Goal: Task Accomplishment & Management: Use online tool/utility

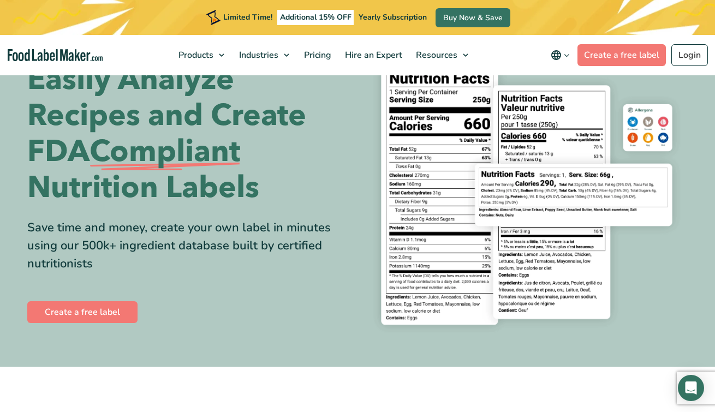
scroll to position [58, 0]
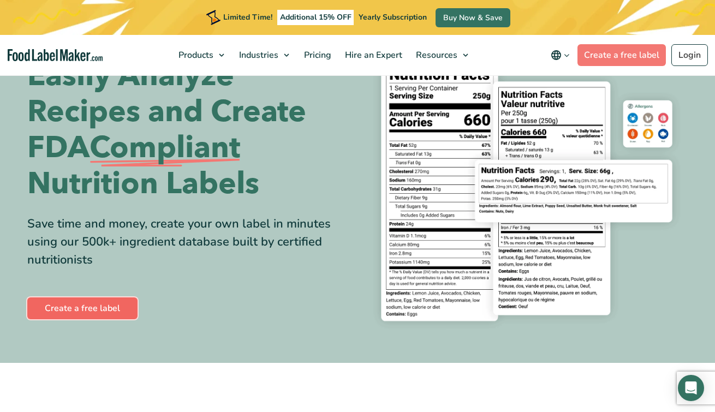
click at [83, 309] on link "Create a free label" at bounding box center [82, 308] width 110 height 22
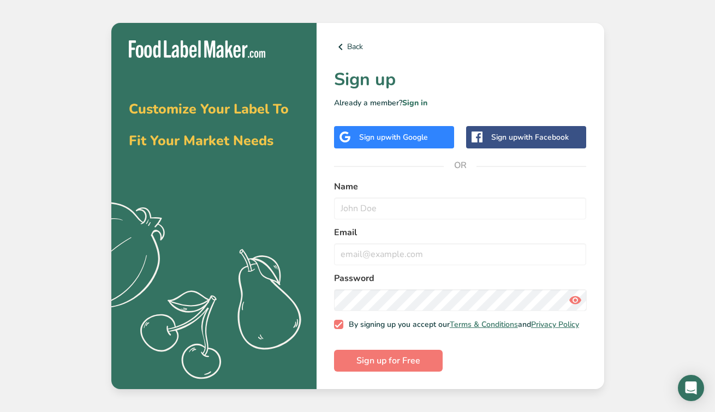
click at [414, 133] on span "with Google" at bounding box center [406, 137] width 43 height 10
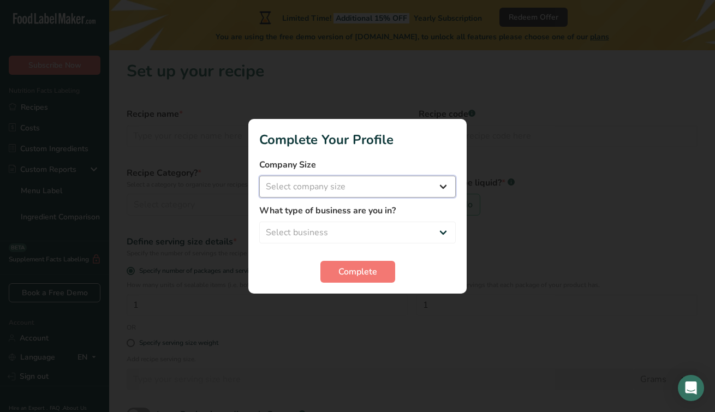
click at [386, 188] on select "Select company size Fewer than 10 Employees 10 to 50 Employees 51 to 500 Employ…" at bounding box center [357, 187] width 196 height 22
select select "2"
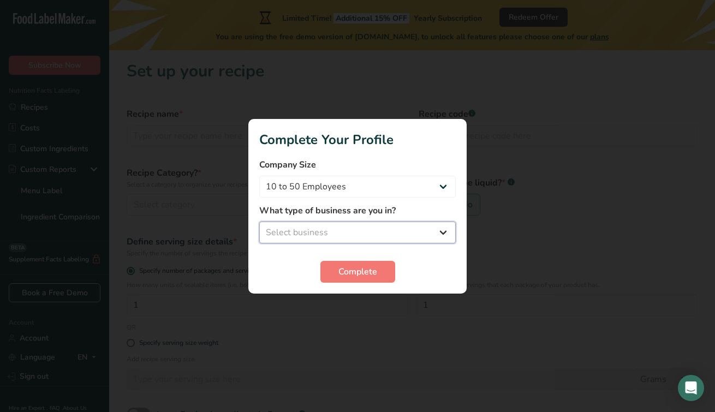
click at [377, 231] on select "Select business Packaged Food Manufacturer Restaurant & Cafe Bakery Meal Plans …" at bounding box center [357, 233] width 196 height 22
select select "8"
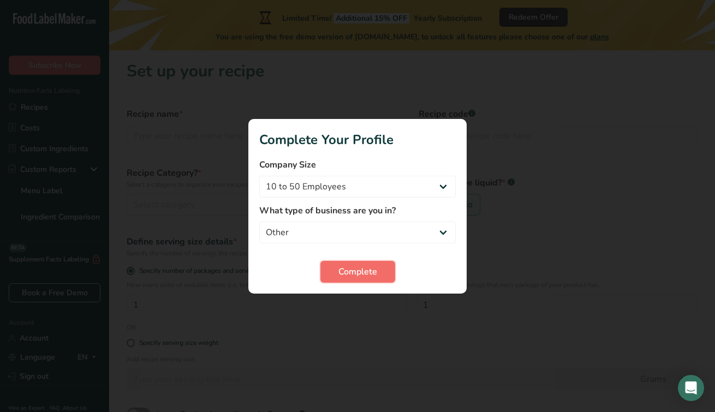
click at [374, 264] on button "Complete" at bounding box center [357, 272] width 75 height 22
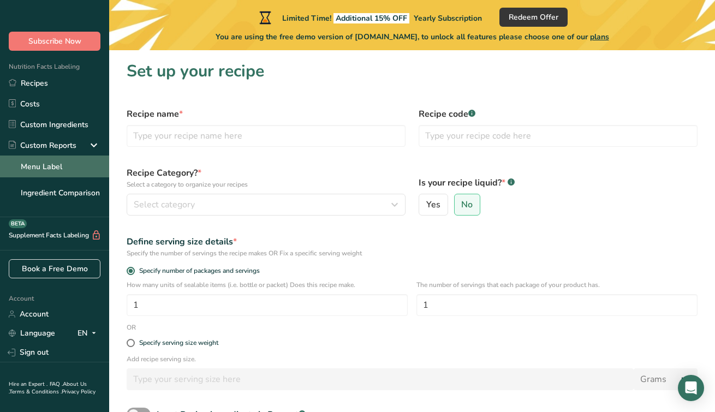
scroll to position [23, 0]
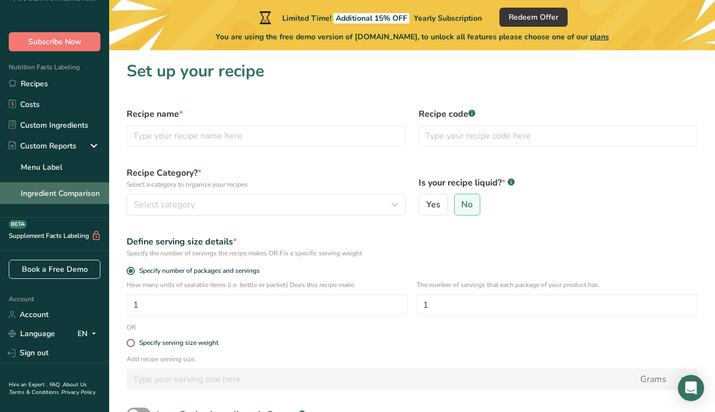
click at [70, 190] on link "Ingredient Comparison" at bounding box center [54, 193] width 109 height 22
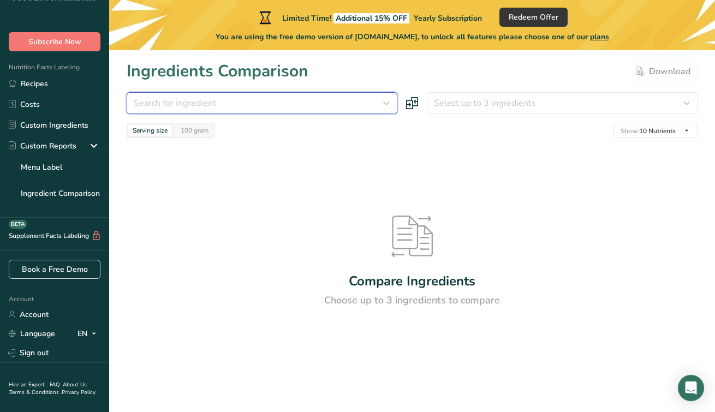
click at [275, 102] on div "Search for ingredient" at bounding box center [259, 103] width 250 height 13
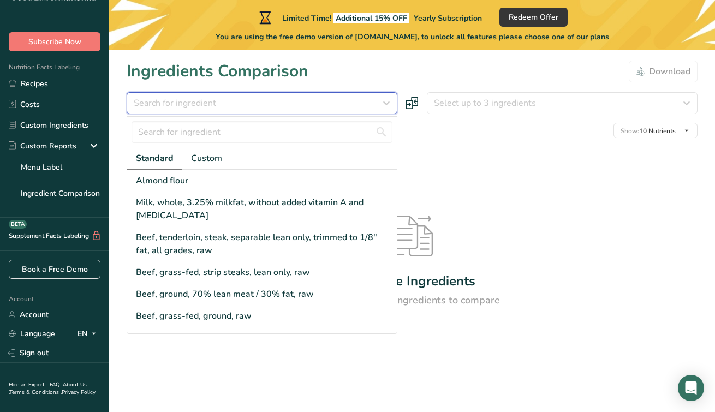
click at [267, 105] on div "Search for ingredient" at bounding box center [259, 103] width 250 height 13
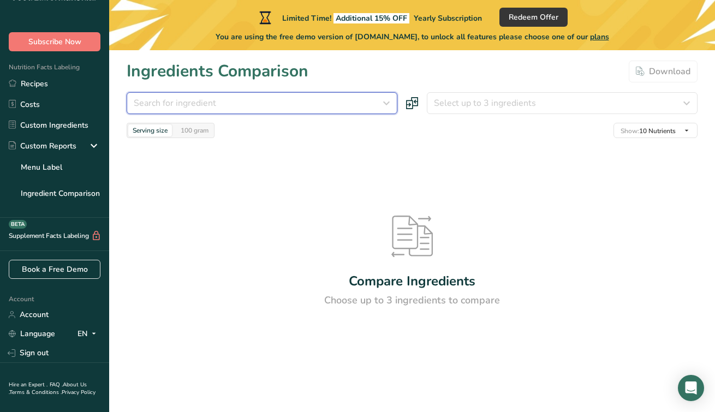
click at [230, 106] on div "Search for ingredient" at bounding box center [259, 103] width 250 height 13
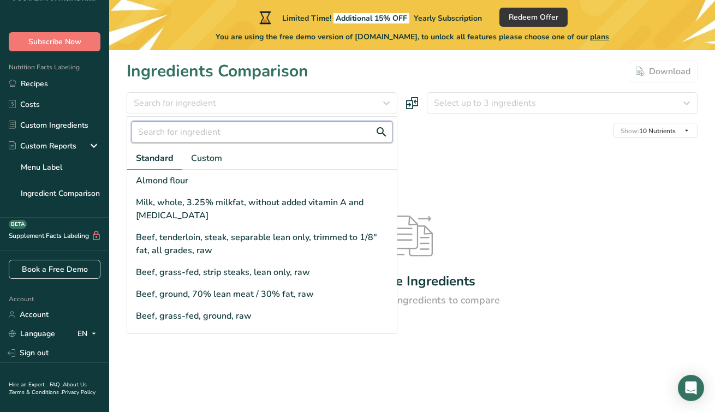
click at [195, 135] on input "text" at bounding box center [262, 132] width 261 height 22
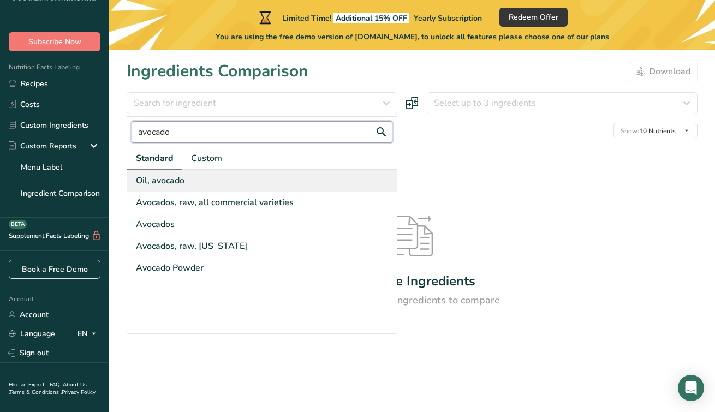
type input "avocado"
click at [190, 182] on div "Oil, avocado" at bounding box center [262, 181] width 270 height 22
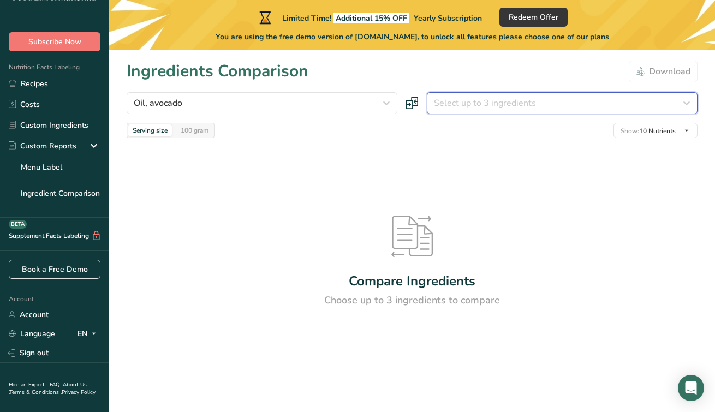
click at [452, 102] on span "Select up to 3 ingredients" at bounding box center [485, 103] width 102 height 13
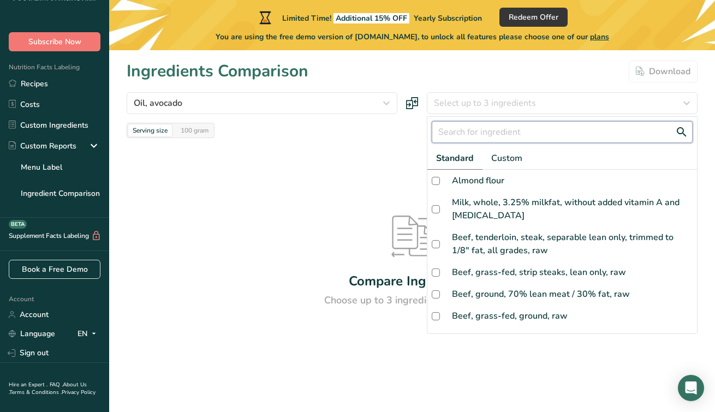
click at [452, 133] on input "text" at bounding box center [562, 132] width 261 height 22
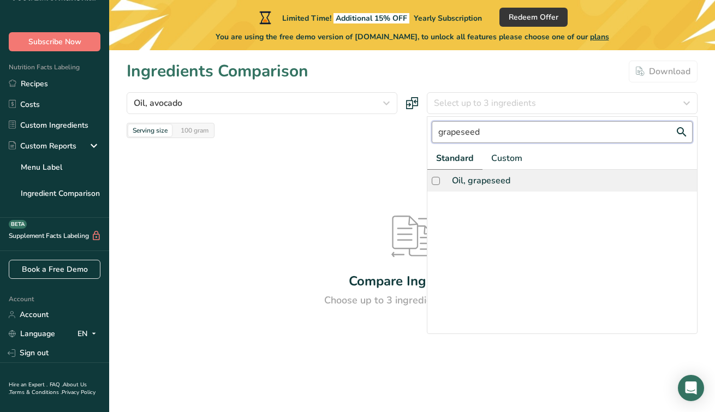
type input "grapeseed"
click at [485, 183] on div "Oil, grapeseed" at bounding box center [481, 180] width 58 height 13
checkbox input "true"
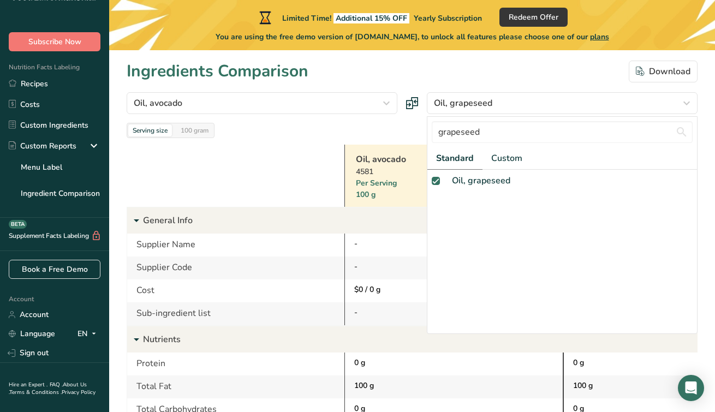
click at [278, 175] on div at bounding box center [236, 176] width 218 height 62
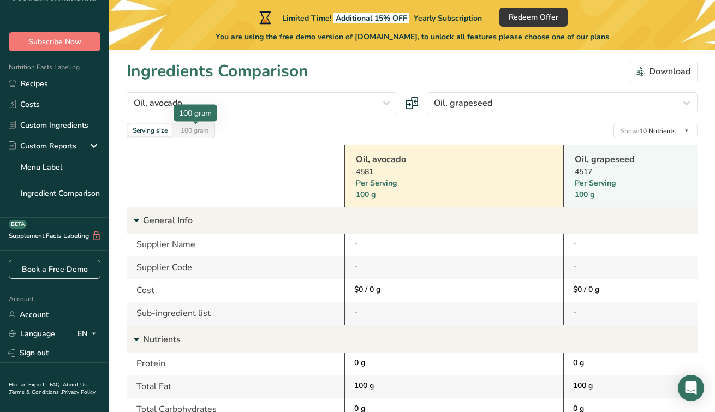
click at [195, 135] on div "100 gram" at bounding box center [194, 130] width 37 height 12
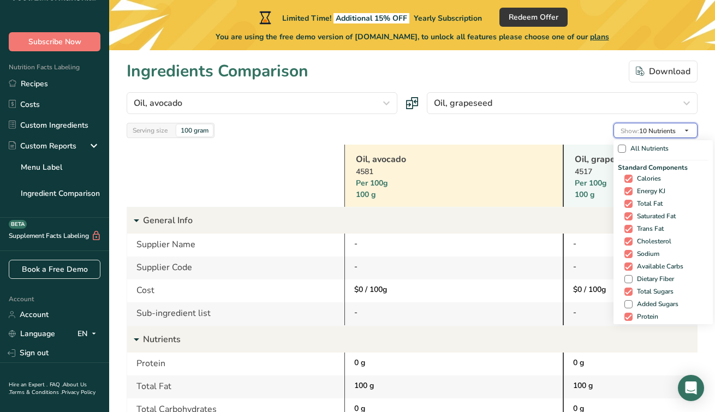
click at [687, 129] on icon "button" at bounding box center [686, 131] width 9 height 14
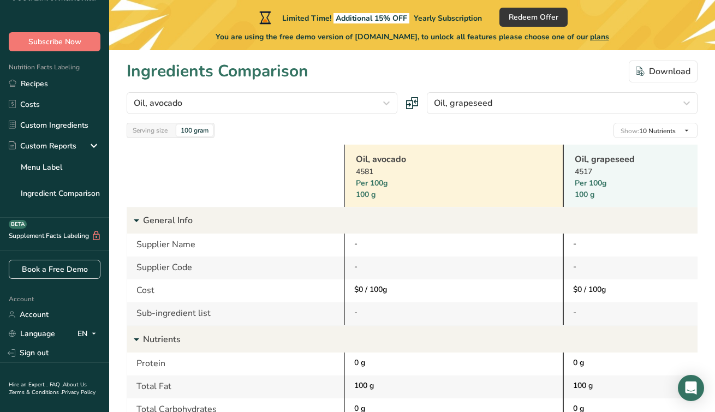
click at [264, 174] on div at bounding box center [236, 176] width 218 height 62
click at [77, 118] on link "Custom Ingredients" at bounding box center [54, 125] width 109 height 21
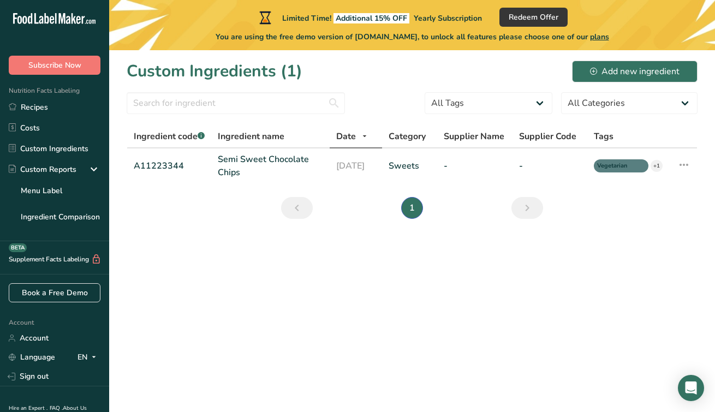
click at [56, 15] on icon at bounding box center [56, 18] width 2 height 11
click at [41, 148] on link "Custom Ingredients" at bounding box center [54, 148] width 109 height 21
click at [67, 190] on link "Menu Label" at bounding box center [54, 191] width 109 height 22
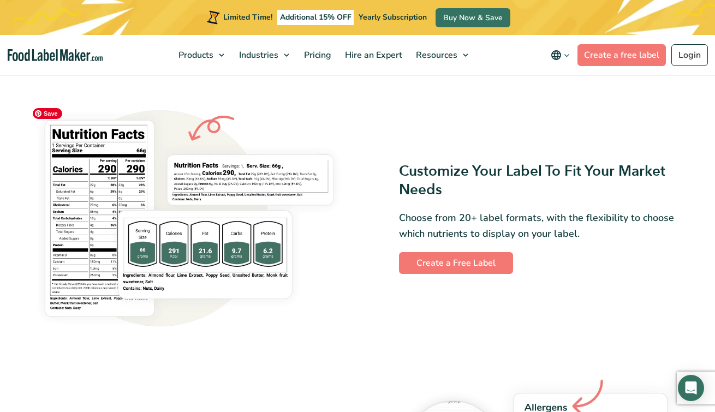
scroll to position [832, 0]
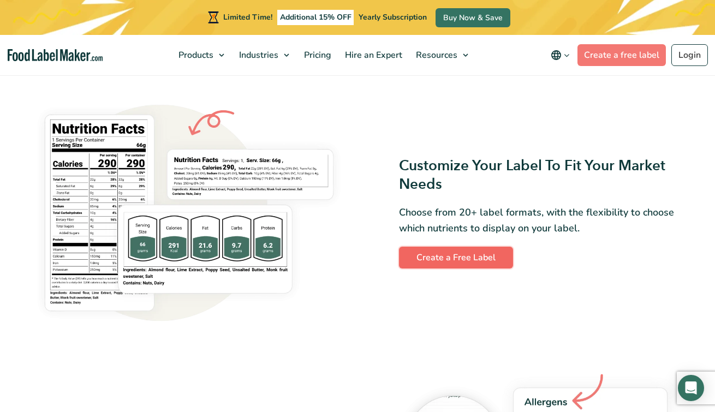
click at [458, 260] on link "Create a Free Label" at bounding box center [456, 258] width 114 height 22
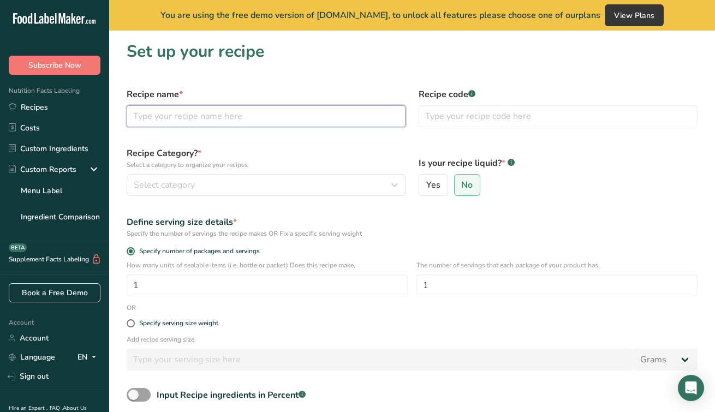
click at [308, 118] on input "text" at bounding box center [266, 116] width 279 height 22
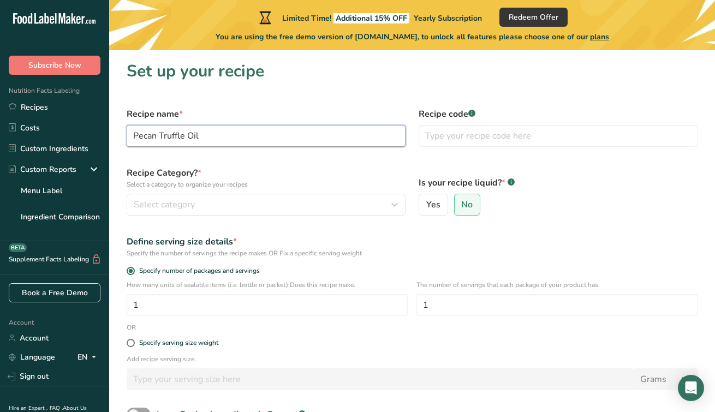
type input "Pecan Truffle Oil"
click at [375, 172] on label "Recipe Category? * Select a category to organize your recipes" at bounding box center [266, 177] width 279 height 23
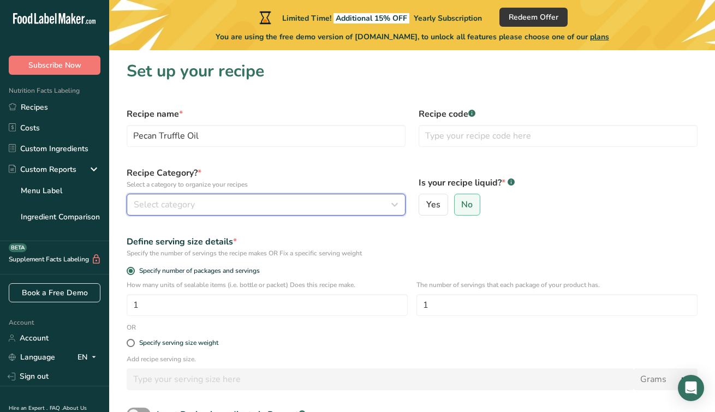
click at [350, 200] on div "Select category" at bounding box center [263, 204] width 258 height 13
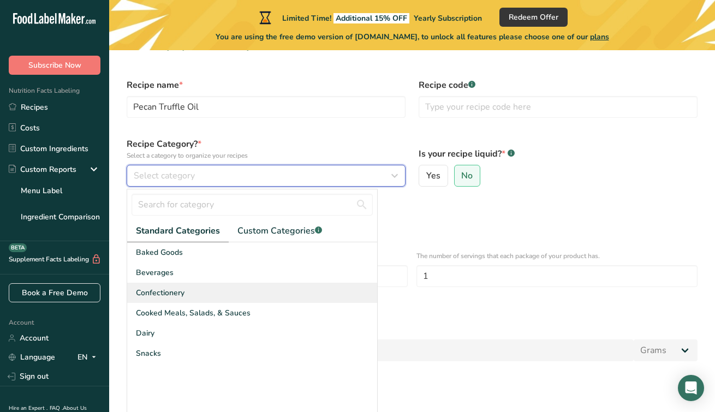
scroll to position [43, 0]
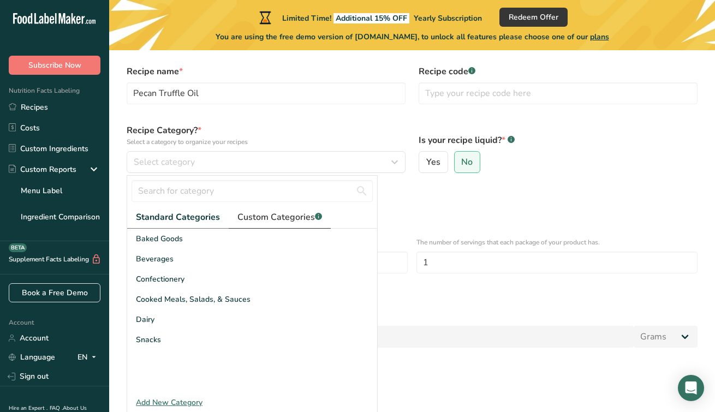
click at [287, 218] on span "Custom Categories .a-a{fill:#347362;}.b-a{fill:#fff;}" at bounding box center [279, 217] width 85 height 13
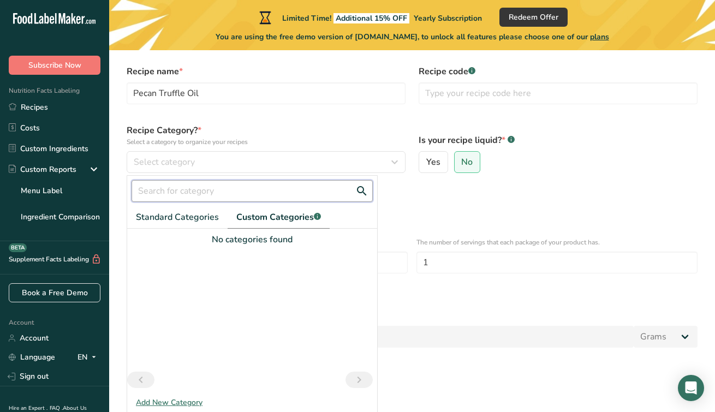
click at [203, 189] on input "text" at bounding box center [252, 191] width 241 height 22
type input "oil"
click at [408, 217] on div "Define serving size details * Specify the number of servings the recipe makes O…" at bounding box center [412, 204] width 584 height 36
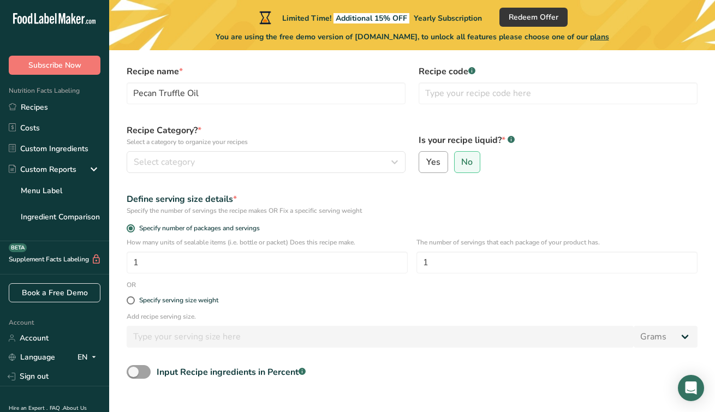
click at [431, 164] on span "Yes" at bounding box center [433, 162] width 14 height 11
click at [426, 164] on input "Yes" at bounding box center [422, 162] width 7 height 7
radio input "true"
radio input "false"
select select "22"
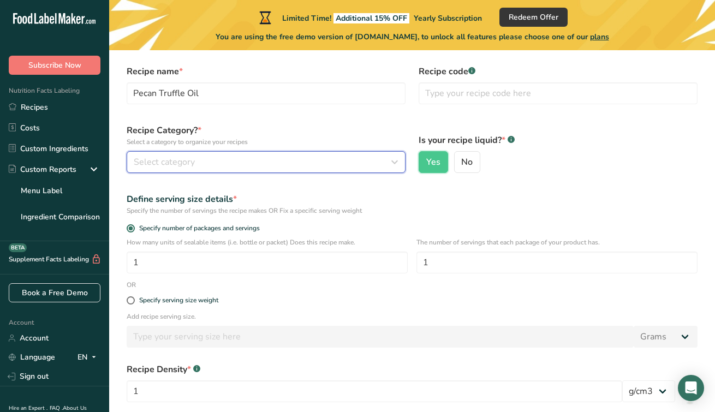
click at [319, 158] on div "Select category" at bounding box center [263, 162] width 258 height 13
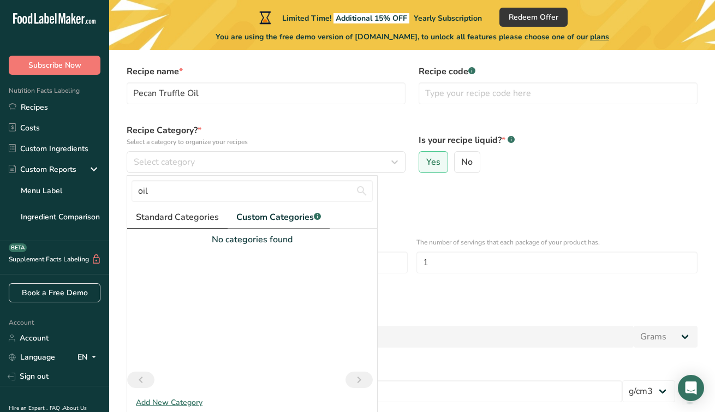
click at [196, 219] on span "Standard Categories" at bounding box center [177, 217] width 83 height 13
click at [435, 180] on form "Recipe name * Pecan Truffle Oil Recipe code .a-a{fill:#347362;}.b-a{fill:#fff;}…" at bounding box center [412, 279] width 584 height 443
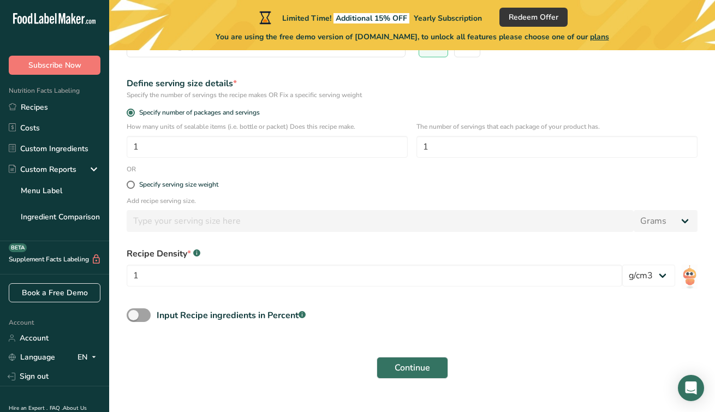
scroll to position [164, 0]
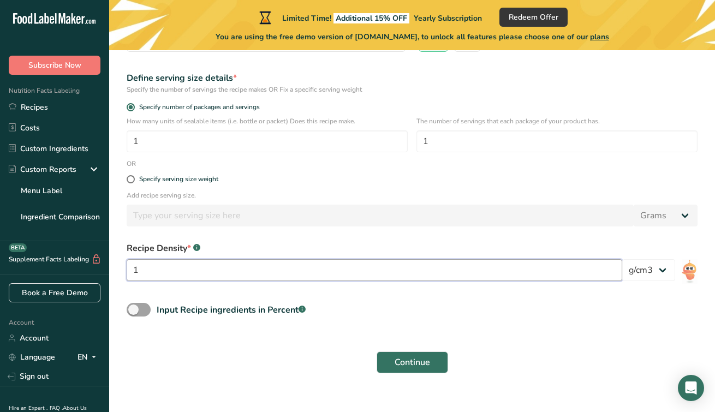
click at [388, 270] on input "1" at bounding box center [375, 270] width 496 height 22
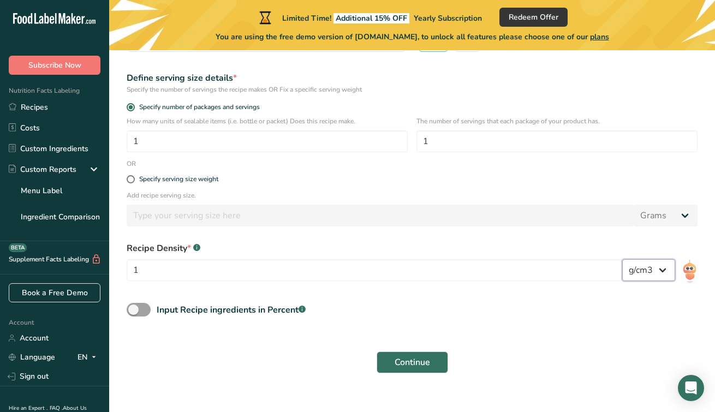
click at [624, 268] on select "lb/ft3 g/cm3" at bounding box center [648, 270] width 53 height 22
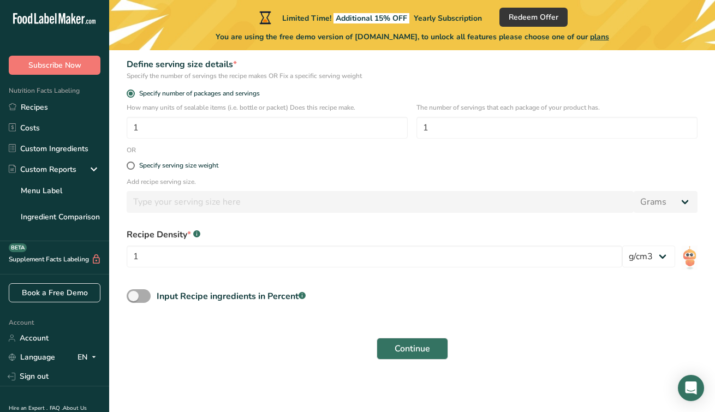
click at [146, 300] on span at bounding box center [139, 296] width 24 height 14
click at [134, 300] on input "Input Recipe ingredients in Percent .a-a{fill:#347362;}.b-a{fill:#fff;}" at bounding box center [130, 296] width 7 height 7
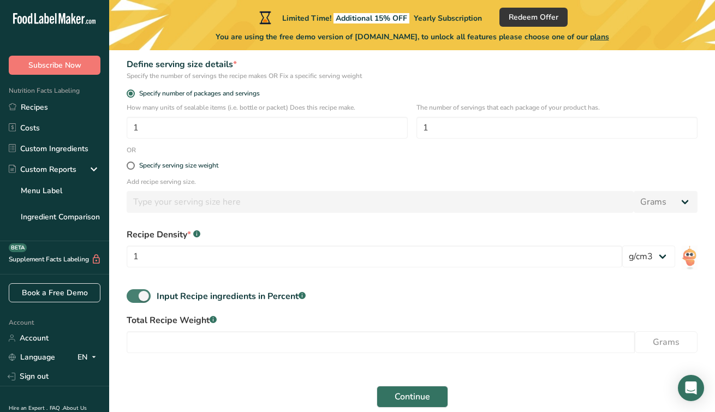
click at [141, 299] on span at bounding box center [139, 296] width 24 height 14
click at [134, 299] on input "Input Recipe ingredients in Percent .a-a{fill:#347362;}.b-a{fill:#fff;}" at bounding box center [130, 296] width 7 height 7
checkbox input "false"
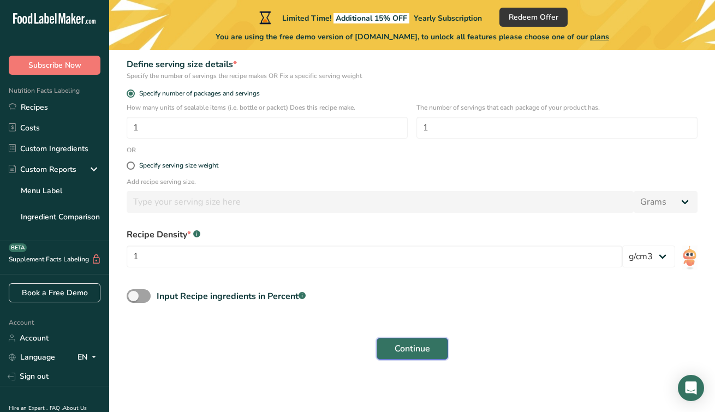
click at [417, 350] on span "Continue" at bounding box center [412, 348] width 35 height 13
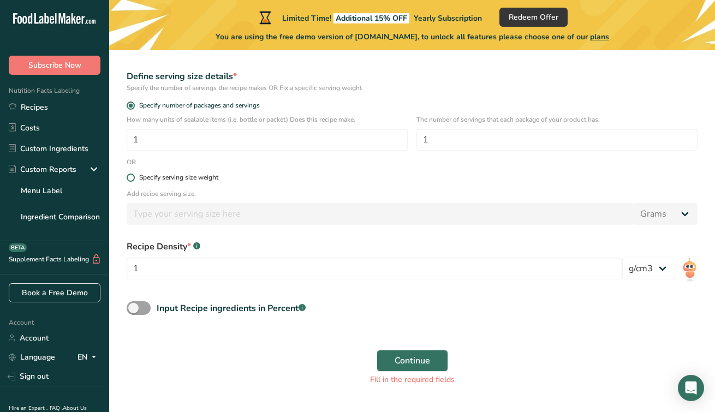
click at [174, 177] on div "Specify serving size weight" at bounding box center [178, 178] width 79 height 8
click at [134, 177] on input "Specify serving size weight" at bounding box center [130, 177] width 7 height 7
radio input "true"
radio input "false"
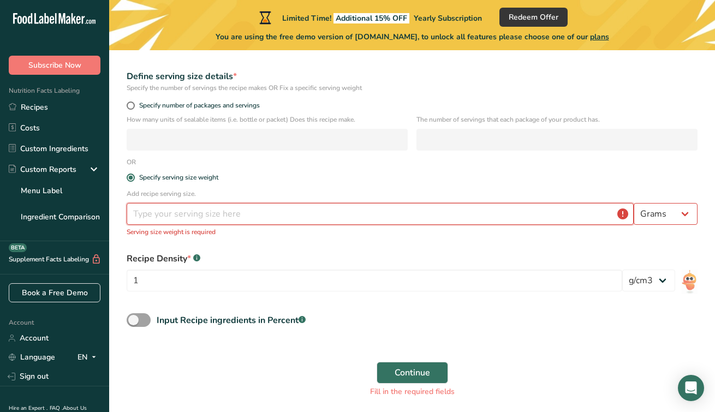
click at [222, 217] on input "number" at bounding box center [380, 214] width 507 height 22
click at [670, 207] on select "Grams kg mg mcg lb oz l mL fl oz tbsp tsp cup qt gallon" at bounding box center [666, 214] width 64 height 22
select select "19"
click at [516, 211] on input "number" at bounding box center [380, 214] width 507 height 22
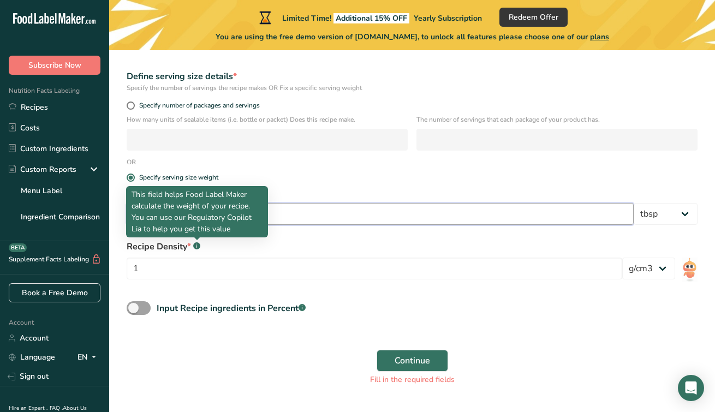
type input "1"
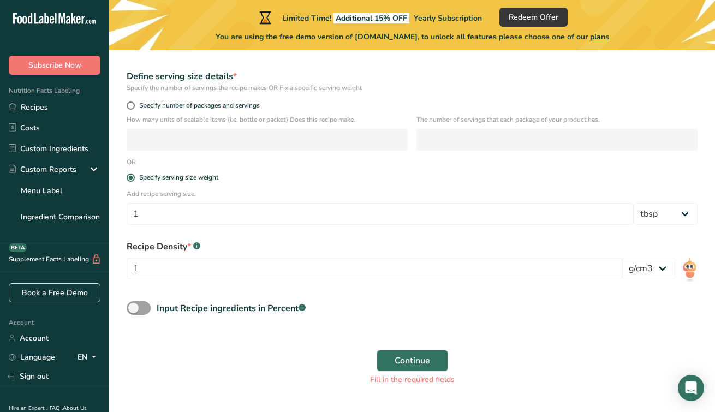
click at [263, 243] on div "Recipe Density * .a-a{fill:#347362;}.b-a{fill:#fff;}" at bounding box center [375, 246] width 496 height 13
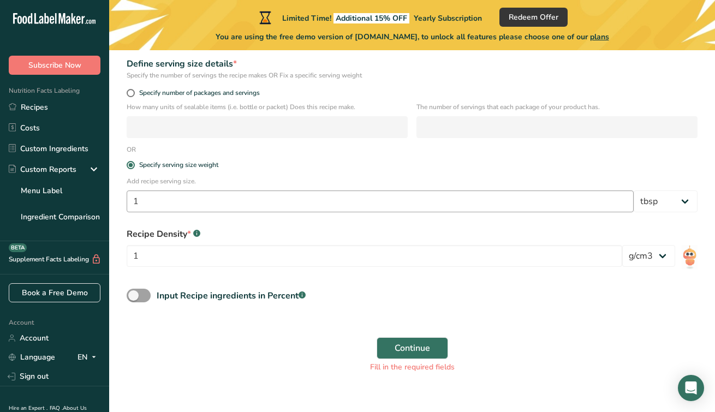
scroll to position [203, 0]
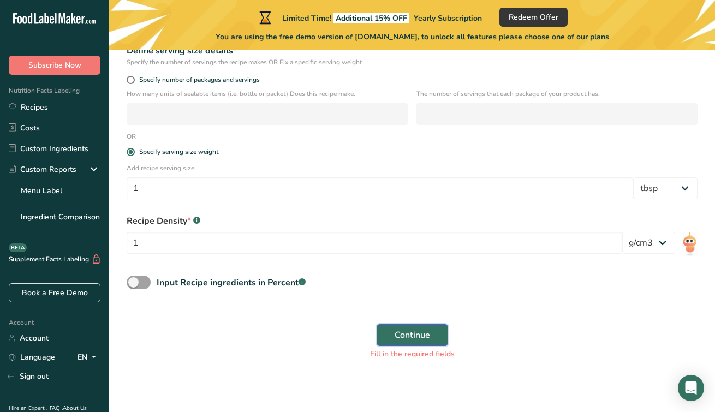
click at [416, 343] on button "Continue" at bounding box center [412, 335] width 71 height 22
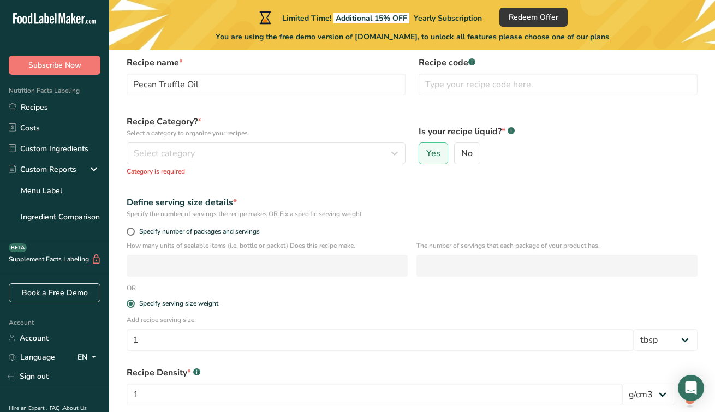
scroll to position [0, 0]
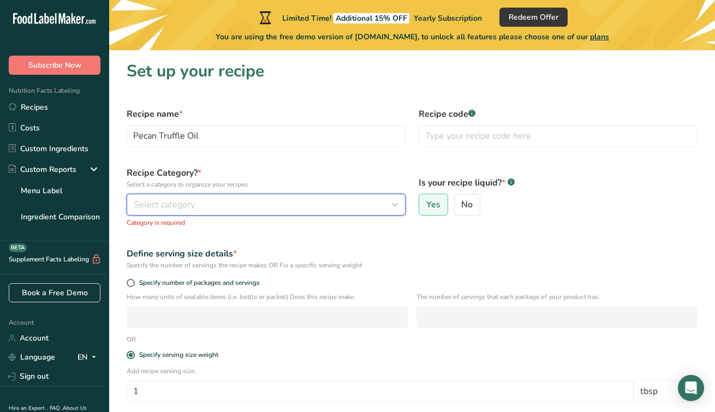
click at [284, 204] on div "Select category" at bounding box center [263, 204] width 258 height 13
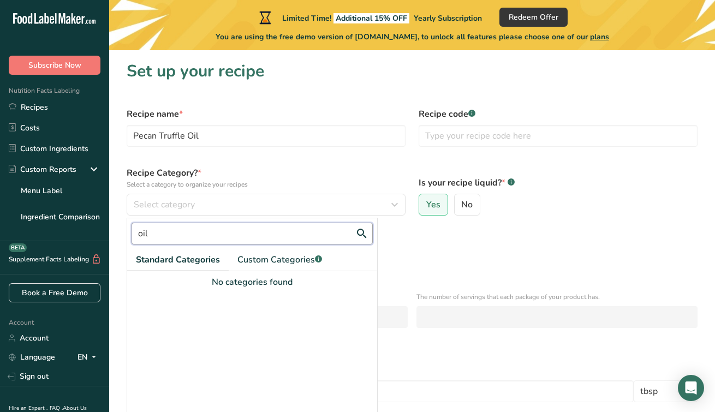
drag, startPoint x: 212, startPoint y: 233, endPoint x: 117, endPoint y: 232, distance: 95.5
click at [118, 232] on section "Set up your recipe Recipe name * Pecan Truffle Oil Recipe code .a-a{fill:#34736…" at bounding box center [412, 315] width 606 height 530
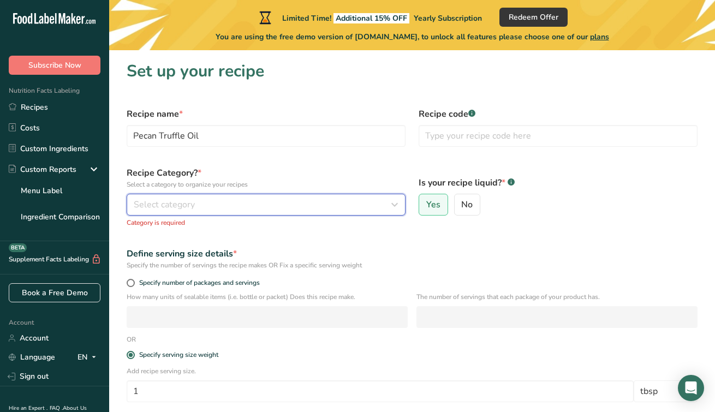
click at [157, 213] on button "Select category" at bounding box center [266, 205] width 279 height 22
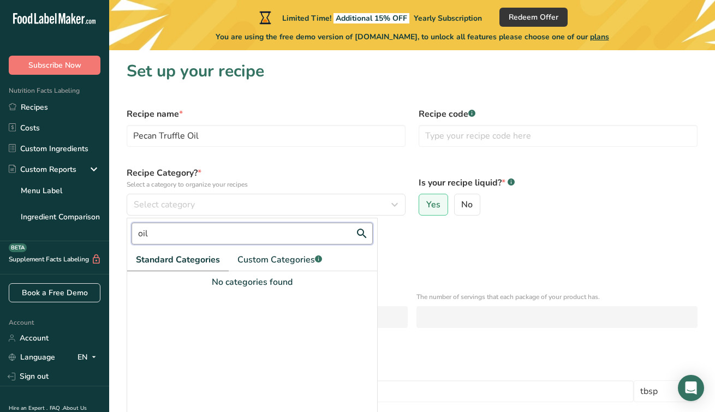
click at [156, 241] on input "oil" at bounding box center [252, 234] width 241 height 22
type input "o"
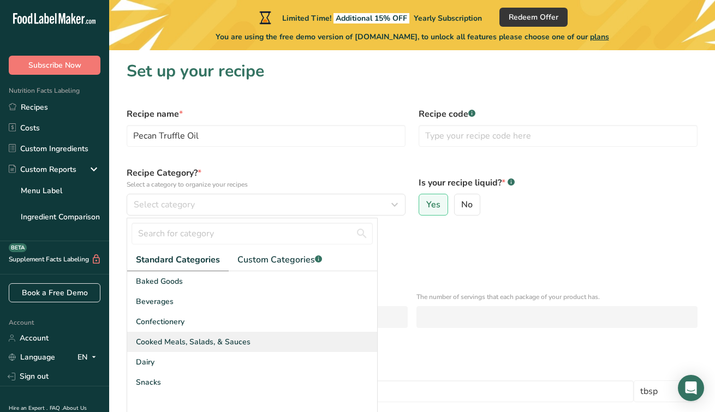
click at [244, 344] on span "Cooked Meals, Salads, & Sauces" at bounding box center [193, 341] width 115 height 11
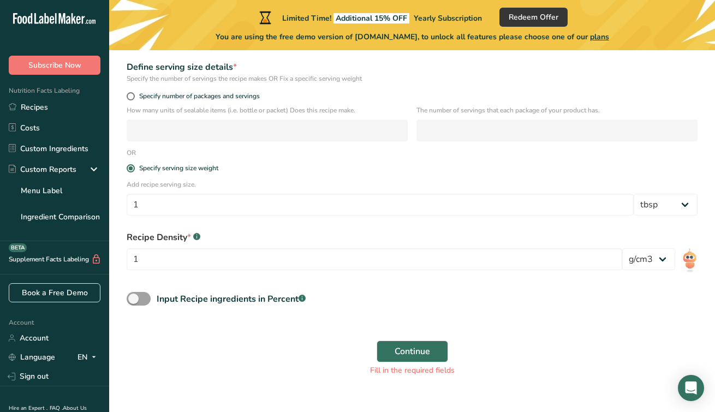
scroll to position [176, 0]
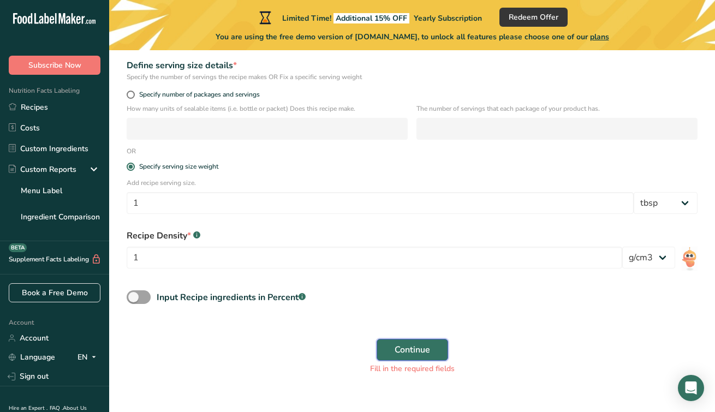
click at [421, 352] on span "Continue" at bounding box center [412, 349] width 35 height 13
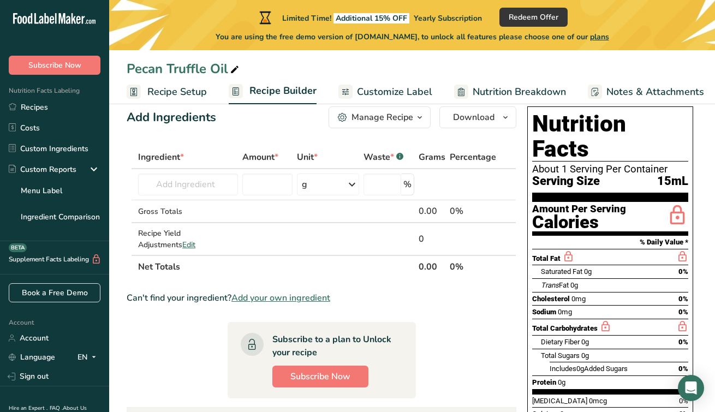
scroll to position [26, 0]
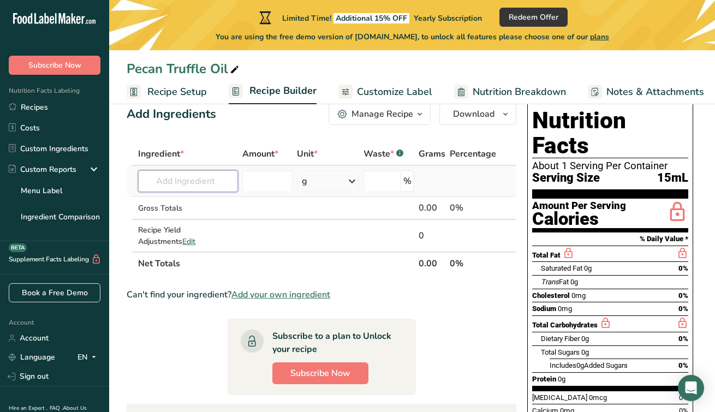
click at [207, 178] on input "text" at bounding box center [188, 181] width 100 height 22
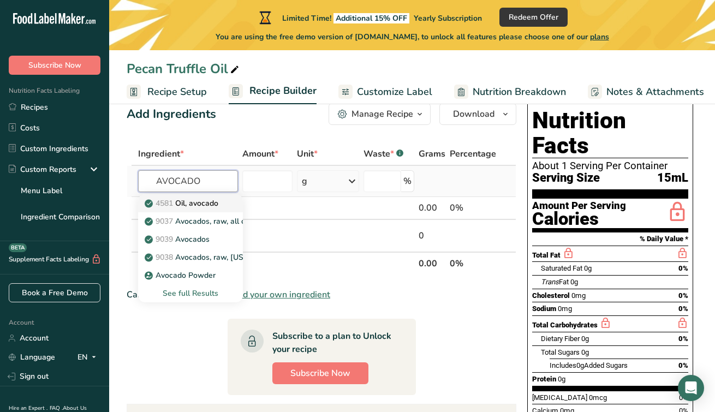
type input "AVOCADO"
click at [198, 208] on p "4581 Oil, avocado" at bounding box center [182, 203] width 71 height 11
type input "Oil, avocado"
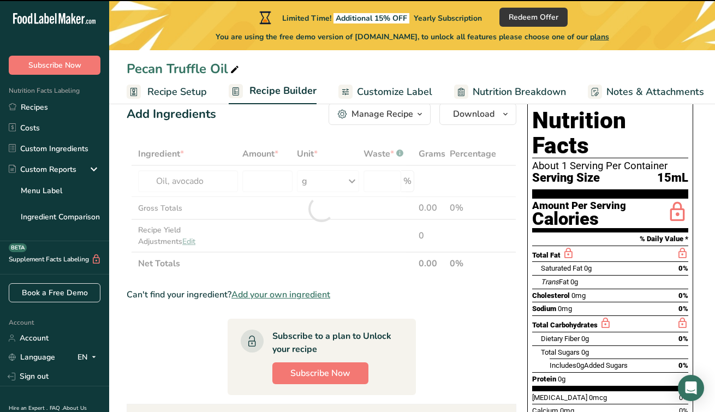
type input "0"
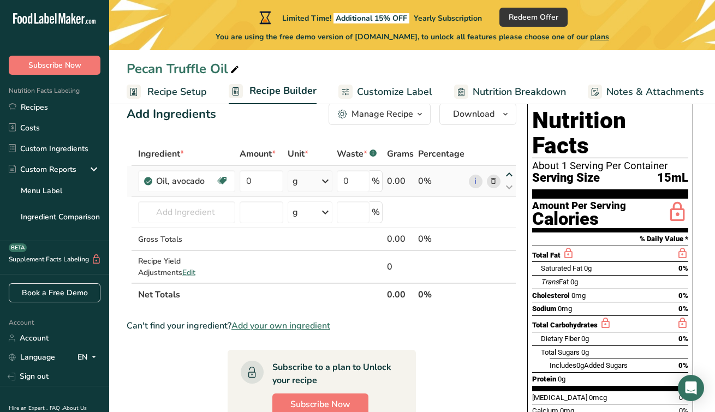
click at [509, 175] on icon at bounding box center [509, 175] width 13 height 8
click at [359, 183] on input "0" at bounding box center [353, 181] width 33 height 22
click at [423, 203] on div "Ingredient * Amount * Unit * Waste * .a-a{fill:#347362;}.b-a{fill:#fff;} Grams …" at bounding box center [322, 224] width 390 height 164
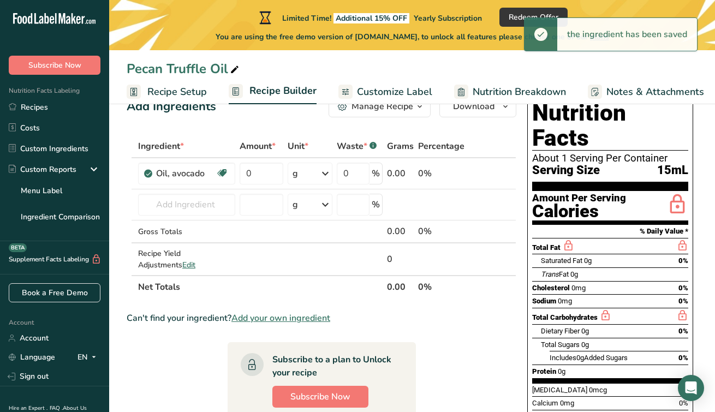
scroll to position [0, 0]
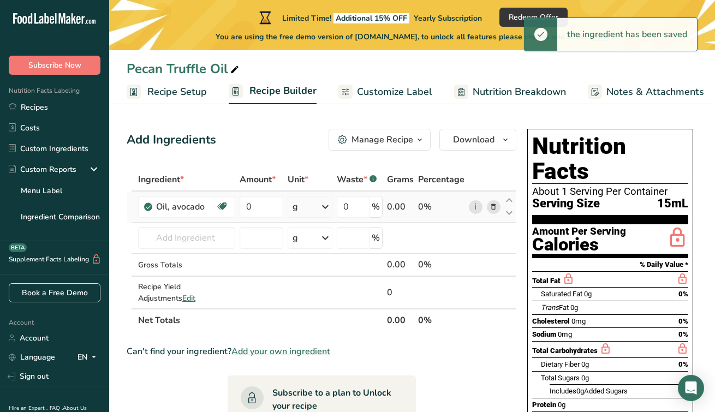
click at [395, 206] on div "0.00" at bounding box center [400, 206] width 27 height 13
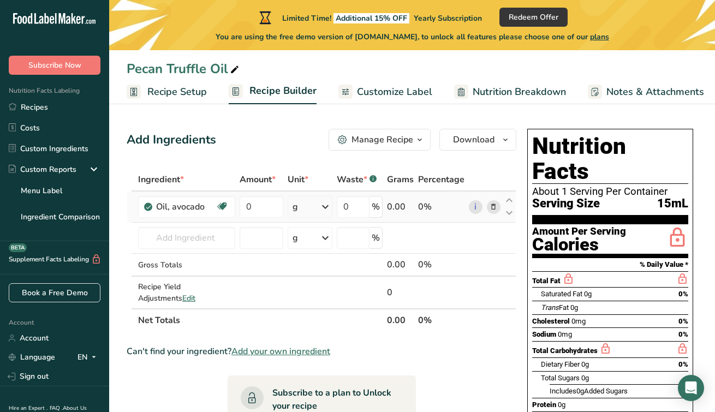
click at [432, 203] on div "0%" at bounding box center [441, 206] width 46 height 13
click at [208, 209] on div "Oil, avocado" at bounding box center [185, 206] width 59 height 13
click at [248, 205] on input "0" at bounding box center [262, 207] width 44 height 22
drag, startPoint x: 263, startPoint y: 207, endPoint x: 240, endPoint y: 207, distance: 22.9
click at [240, 207] on div "0" at bounding box center [262, 207] width 44 height 22
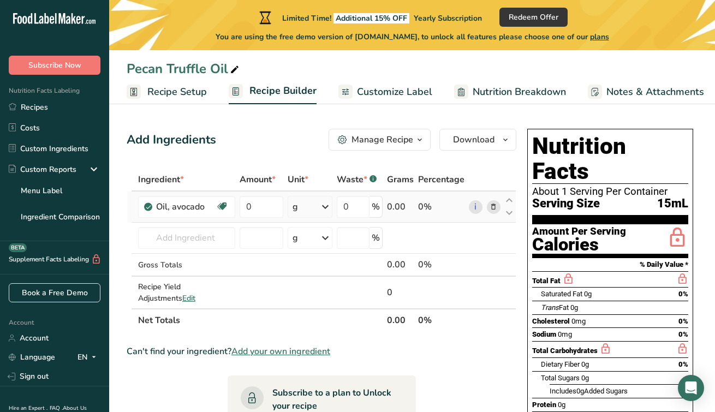
click at [316, 205] on div "Ingredient * Amount * Unit * Waste * .a-a{fill:#347362;}.b-a{fill:#fff;} Grams …" at bounding box center [322, 250] width 390 height 164
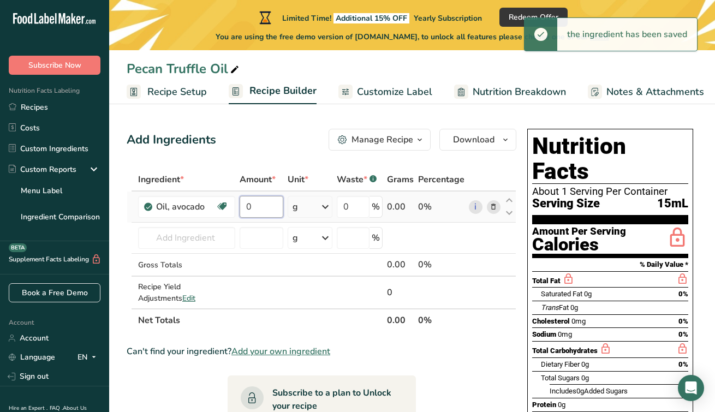
click at [269, 210] on input "0" at bounding box center [262, 207] width 44 height 22
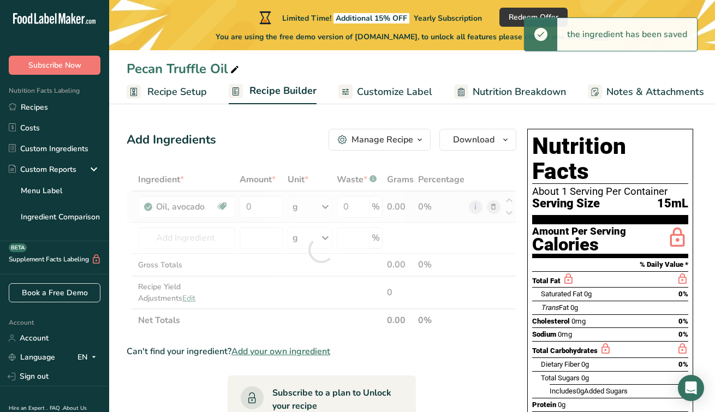
click at [325, 207] on div "Ingredient * Amount * Unit * Waste * .a-a{fill:#347362;}.b-a{fill:#fff;} Grams …" at bounding box center [322, 250] width 390 height 164
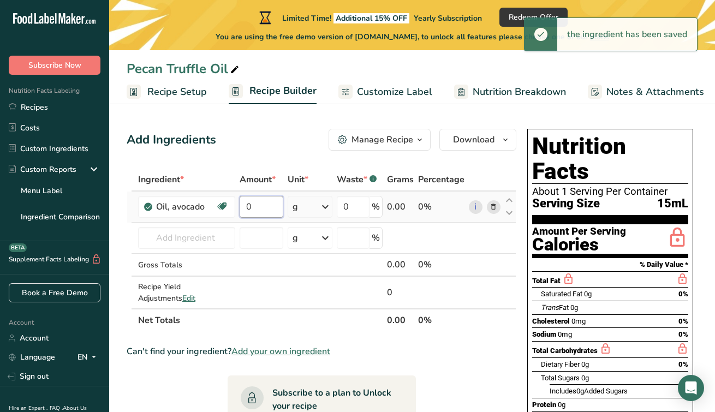
drag, startPoint x: 264, startPoint y: 207, endPoint x: 241, endPoint y: 207, distance: 22.9
click at [241, 207] on input "0" at bounding box center [262, 207] width 44 height 22
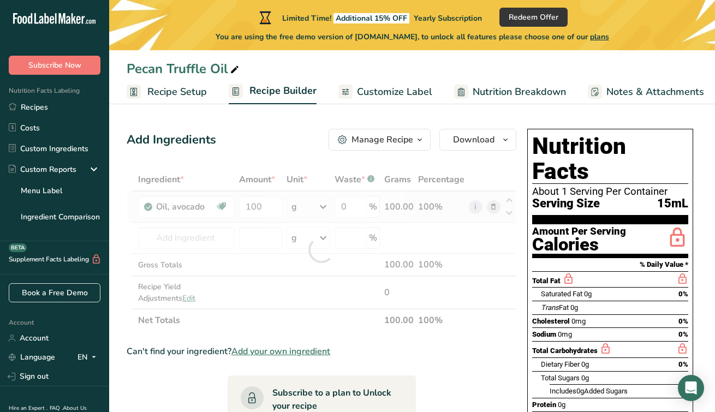
click at [326, 208] on div "Ingredient * Amount * Unit * Waste * .a-a{fill:#347362;}.b-a{fill:#fff;} Grams …" at bounding box center [322, 250] width 390 height 164
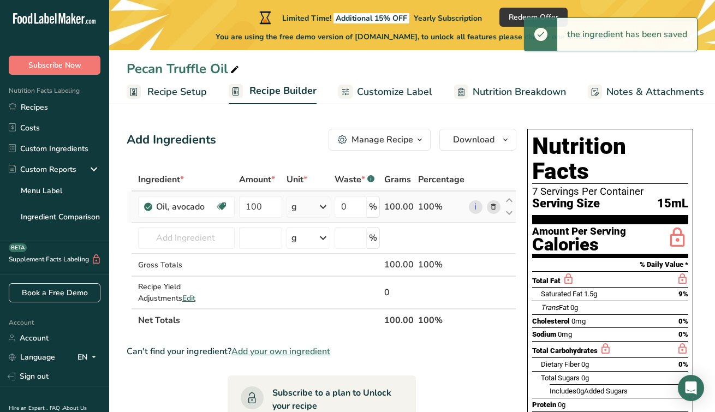
click at [327, 207] on icon at bounding box center [323, 207] width 13 height 20
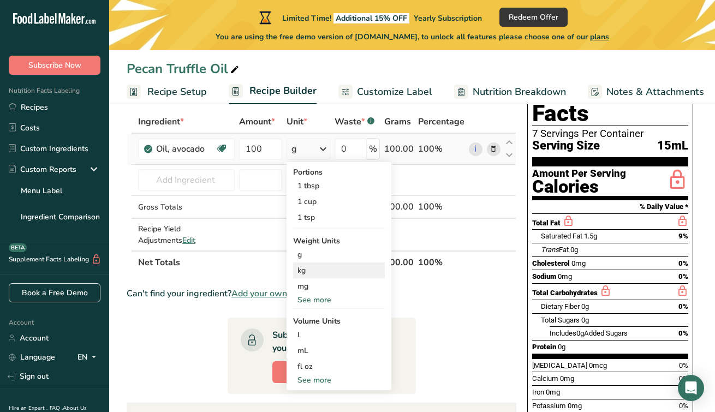
scroll to position [70, 0]
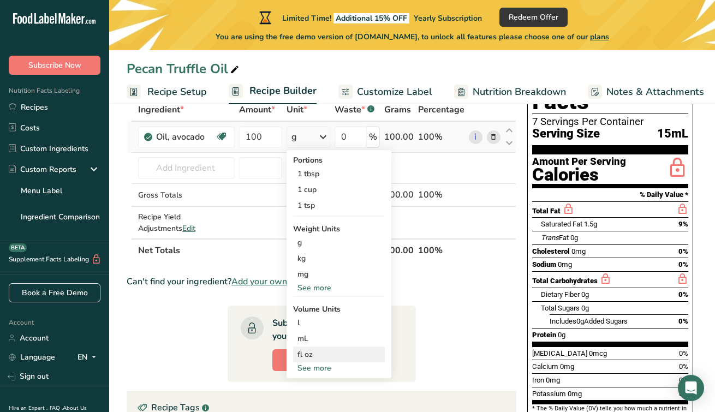
click at [343, 350] on div "fl oz" at bounding box center [338, 354] width 83 height 11
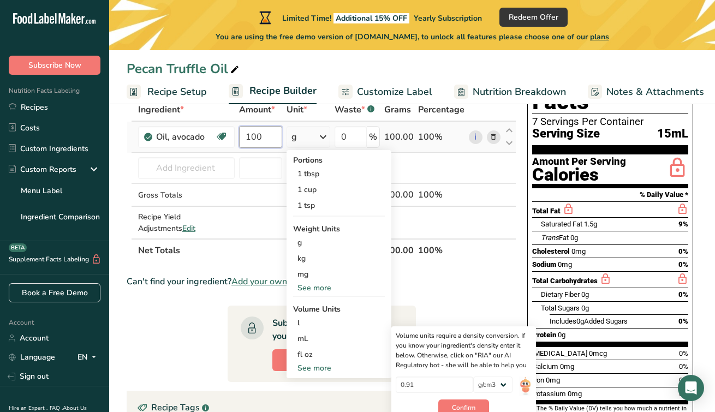
click at [276, 136] on input "100" at bounding box center [260, 137] width 43 height 22
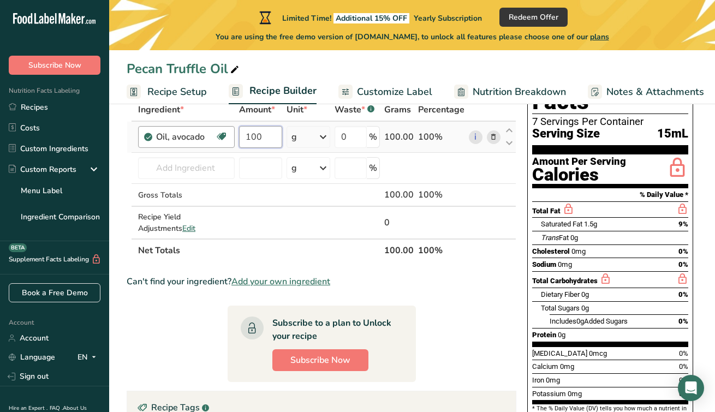
drag, startPoint x: 272, startPoint y: 135, endPoint x: 194, endPoint y: 135, distance: 78.6
click at [194, 135] on tr "Oil, avocado Dairy free Gluten free Vegan Vegetarian Soy free Source of Healthy…" at bounding box center [321, 137] width 389 height 31
type input "3"
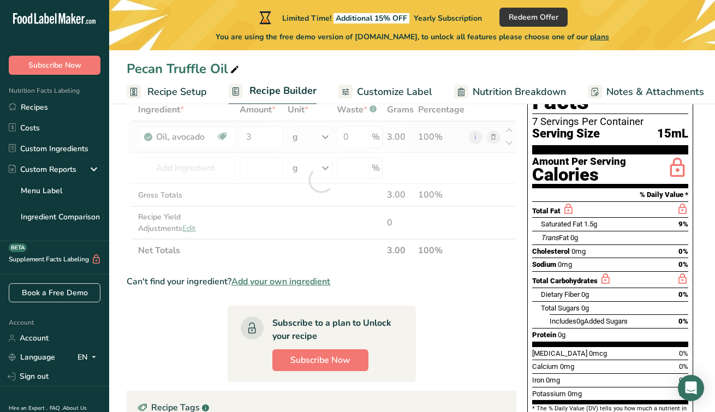
click at [328, 134] on div "Ingredient * Amount * Unit * Waste * .a-a{fill:#347362;}.b-a{fill:#fff;} Grams …" at bounding box center [322, 180] width 390 height 164
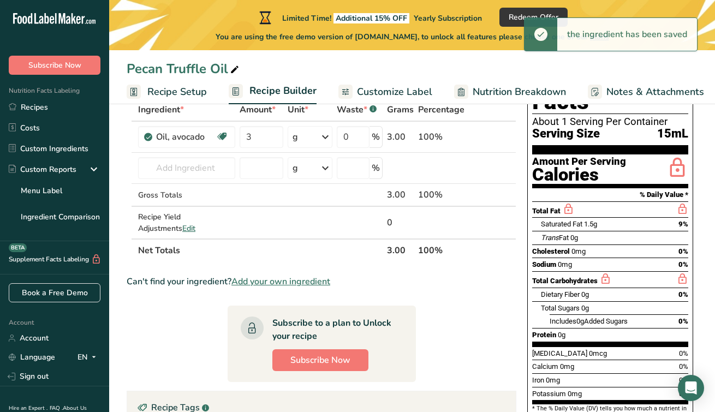
click at [327, 139] on icon at bounding box center [325, 137] width 13 height 20
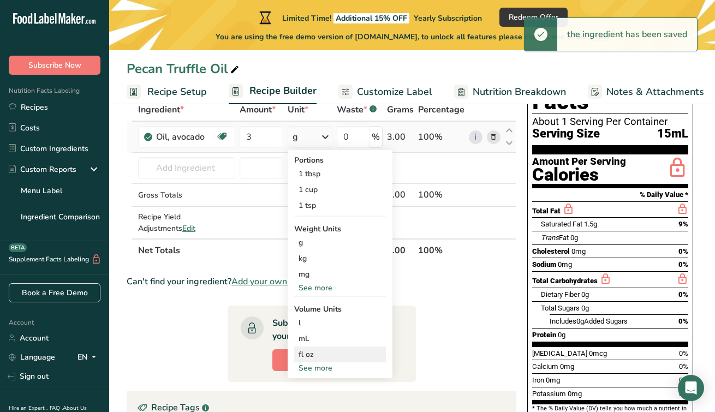
click at [323, 357] on div "fl oz" at bounding box center [340, 354] width 83 height 11
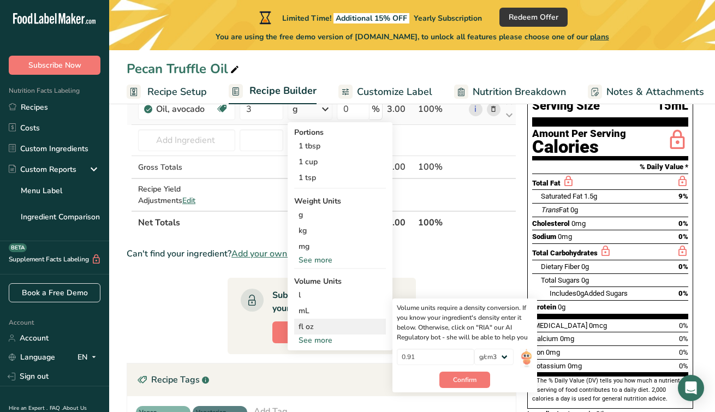
scroll to position [105, 0]
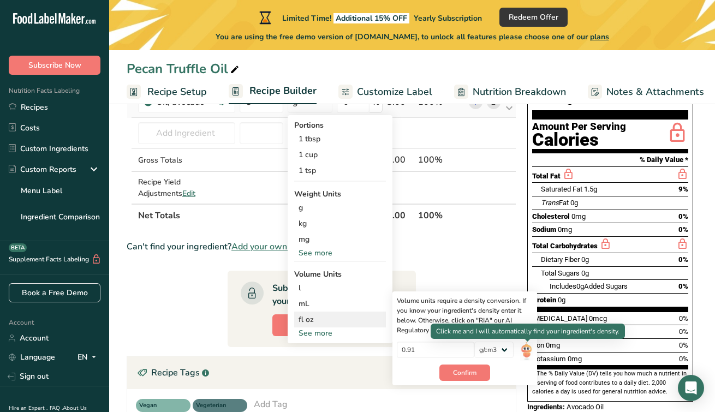
click at [531, 352] on img at bounding box center [526, 351] width 12 height 19
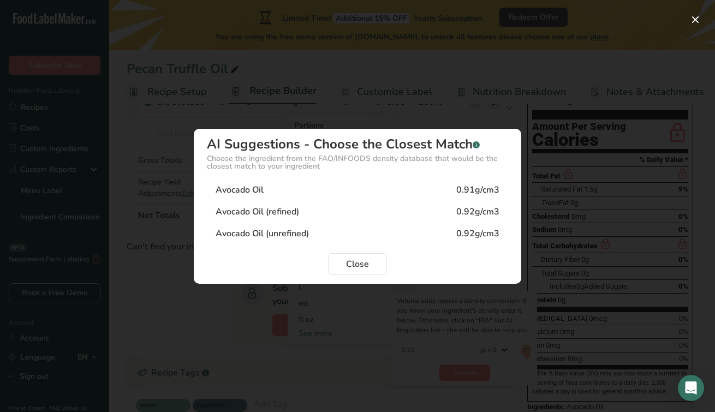
click at [379, 192] on div "Avocado Oil 0.91g/cm3" at bounding box center [357, 190] width 301 height 22
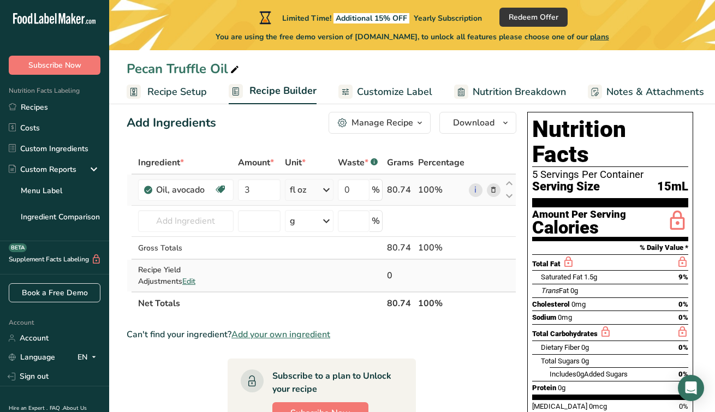
scroll to position [4, 0]
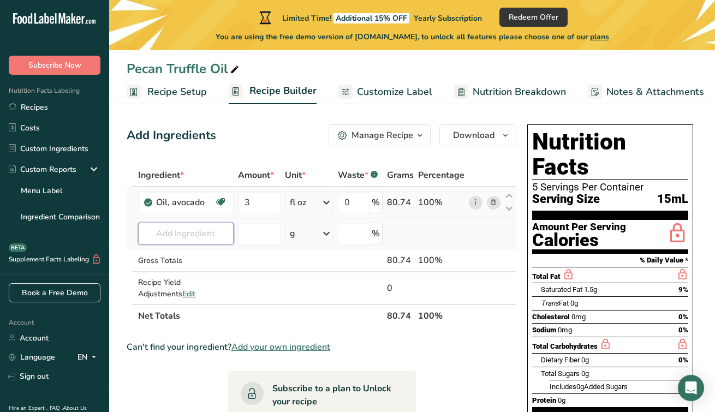
click at [213, 234] on input "text" at bounding box center [186, 234] width 96 height 22
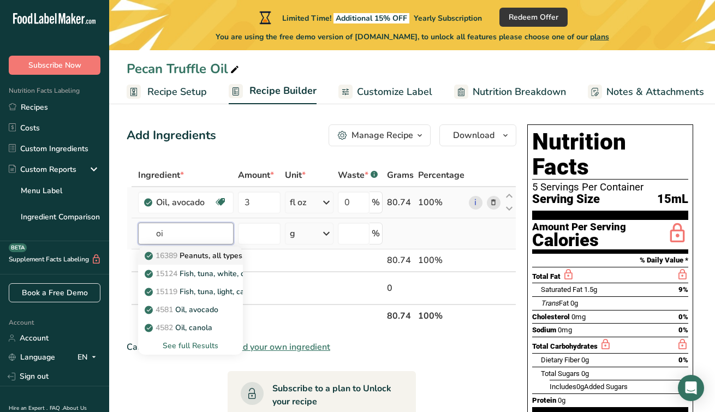
type input "o"
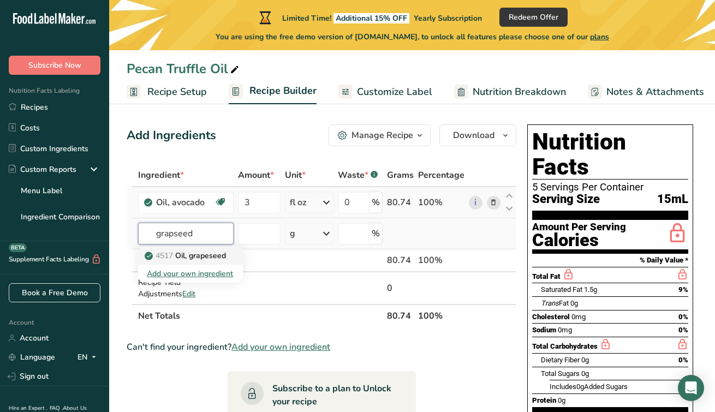
type input "grapseed"
click at [186, 257] on p "4517 Oil, grapeseed" at bounding box center [186, 255] width 79 height 11
type input "Oil, grapeseed"
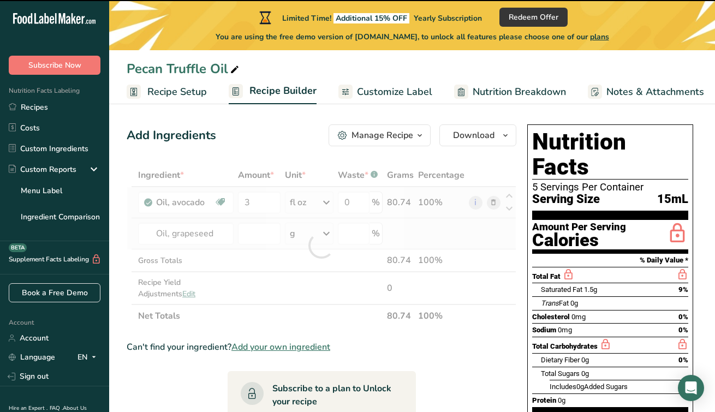
type input "0"
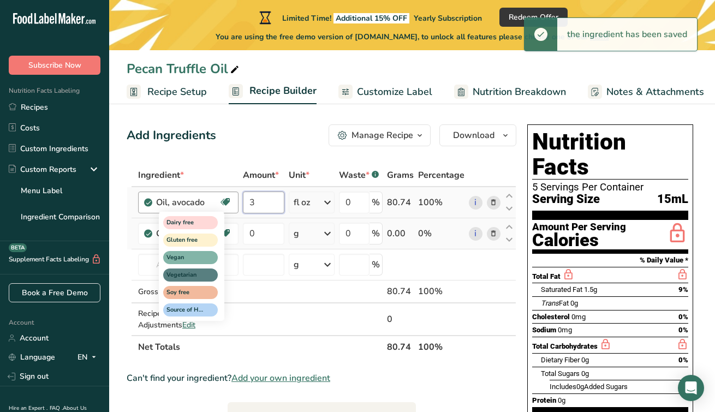
drag, startPoint x: 263, startPoint y: 206, endPoint x: 221, endPoint y: 206, distance: 42.0
click at [221, 206] on tr "Oil, avocado Dairy free Gluten free Vegan Vegetarian Soy free Source of Healthy…" at bounding box center [321, 202] width 389 height 31
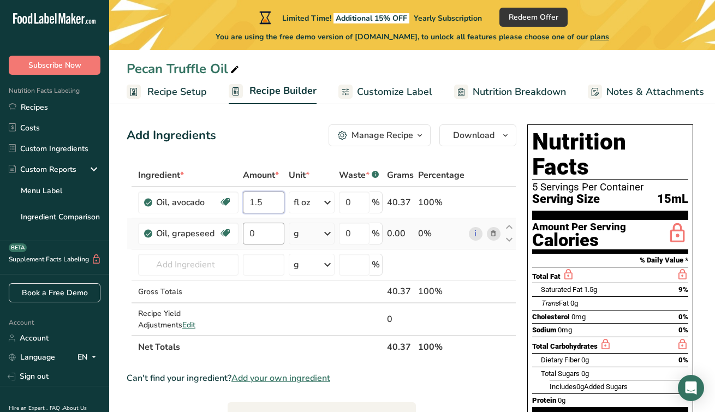
type input "1.5"
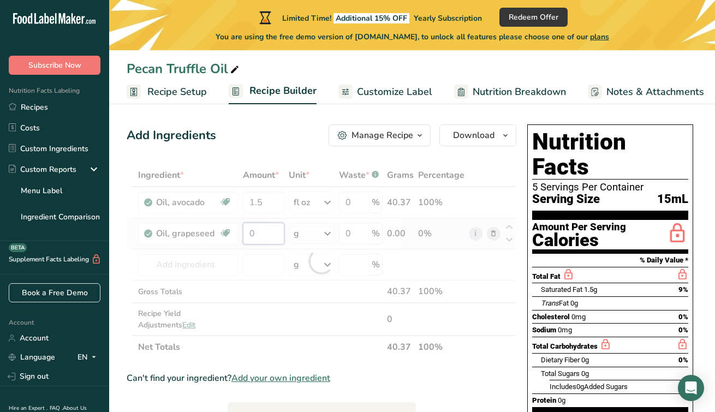
click at [265, 232] on div "Ingredient * Amount * Unit * Waste * .a-a{fill:#347362;}.b-a{fill:#fff;} Grams …" at bounding box center [322, 261] width 390 height 195
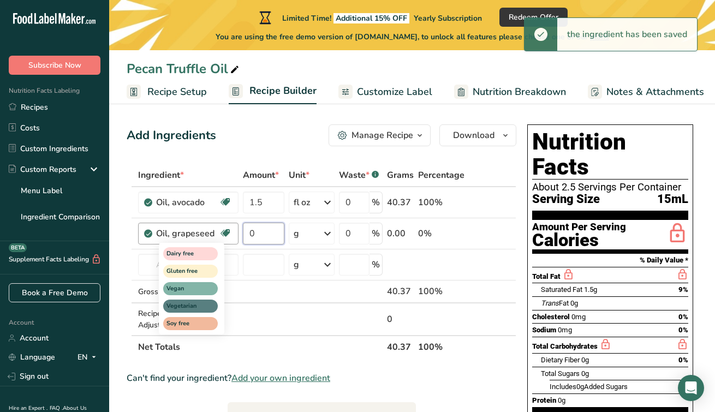
drag, startPoint x: 268, startPoint y: 235, endPoint x: 229, endPoint y: 235, distance: 39.3
click at [228, 235] on tr "Oil, grapeseed Dairy free Gluten free Vegan Vegetarian Soy free 0 g Portions 1 …" at bounding box center [321, 233] width 389 height 31
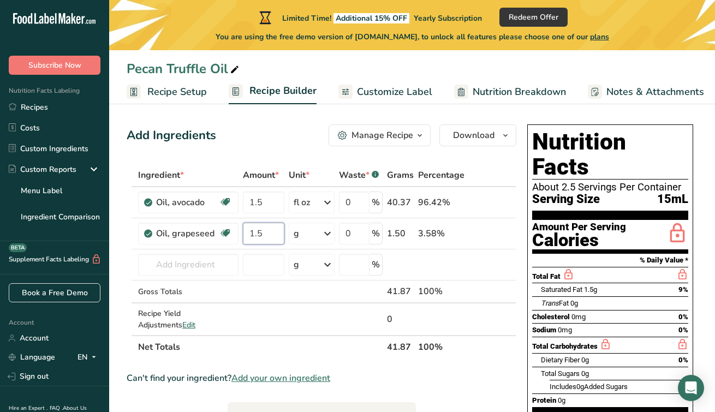
type input "1.5"
click at [277, 138] on div "Add Ingredients Manage Recipe Delete Recipe Duplicate Recipe Scale Recipe Save …" at bounding box center [322, 135] width 390 height 22
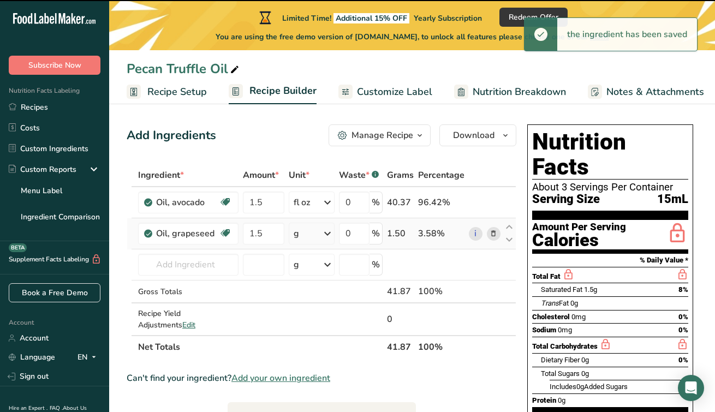
click at [331, 236] on icon at bounding box center [327, 234] width 13 height 20
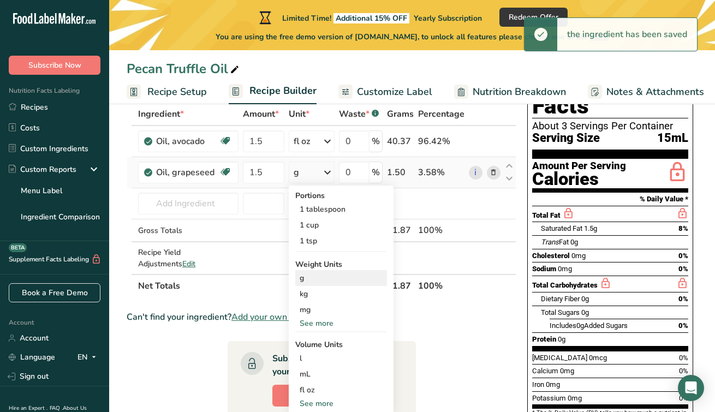
scroll to position [72, 0]
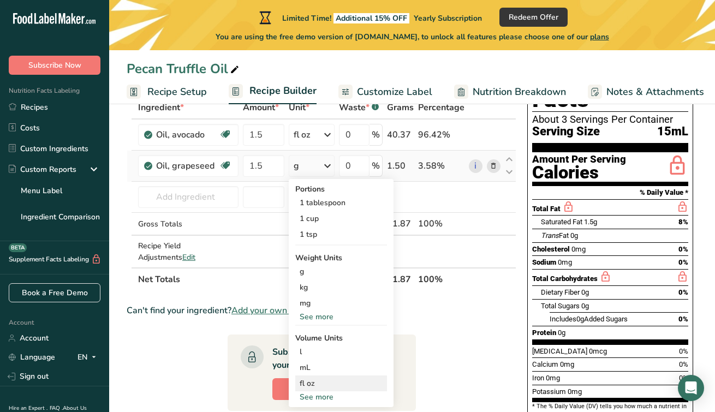
click at [325, 381] on div "fl oz" at bounding box center [341, 383] width 83 height 11
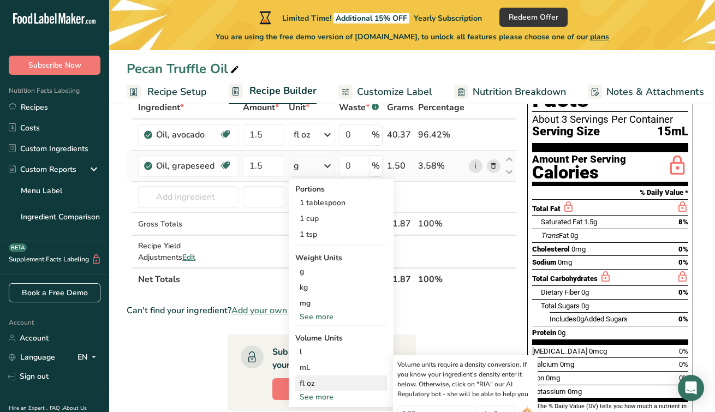
click at [325, 384] on div "fl oz" at bounding box center [341, 383] width 83 height 11
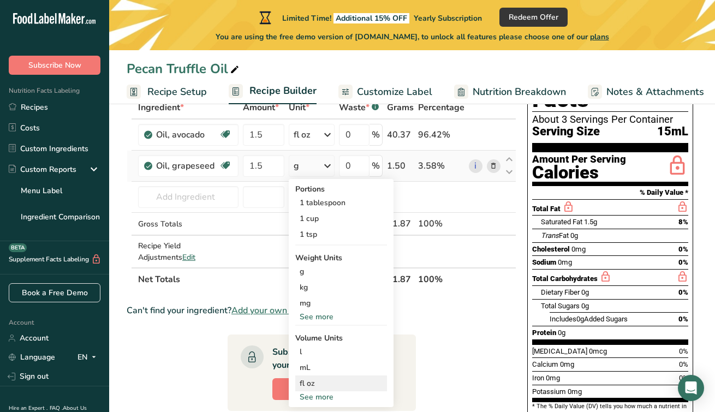
click at [305, 382] on div "fl oz" at bounding box center [341, 383] width 83 height 11
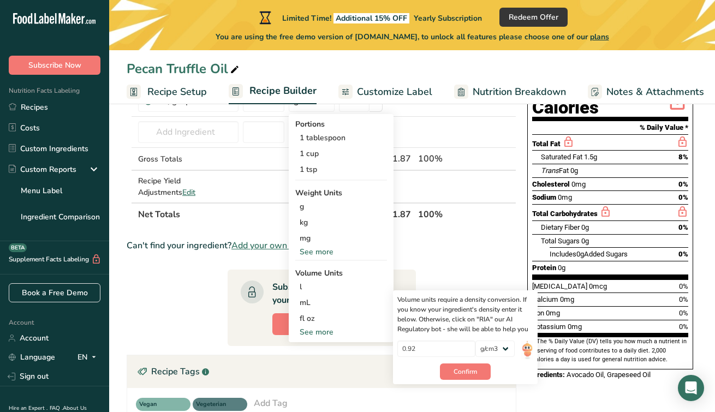
scroll to position [141, 0]
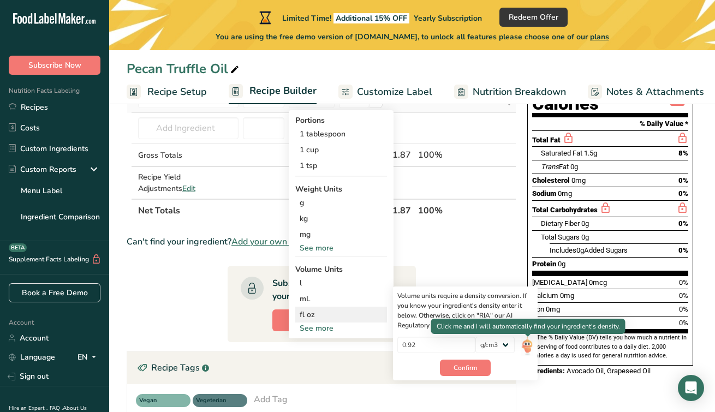
click at [528, 342] on img at bounding box center [527, 346] width 12 height 19
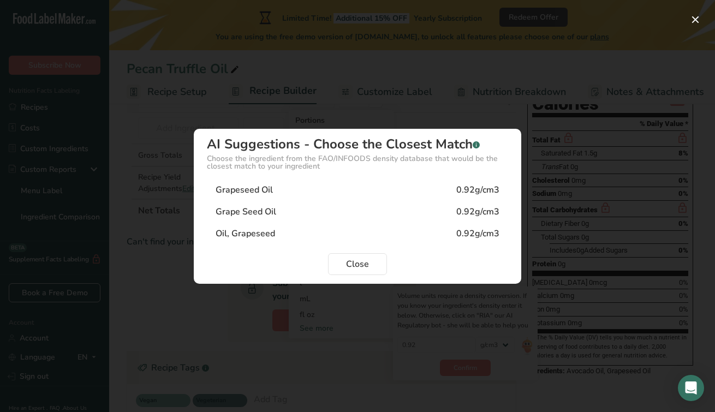
click at [289, 183] on div "Grapeseed Oil 0.92g/cm3" at bounding box center [357, 190] width 301 height 22
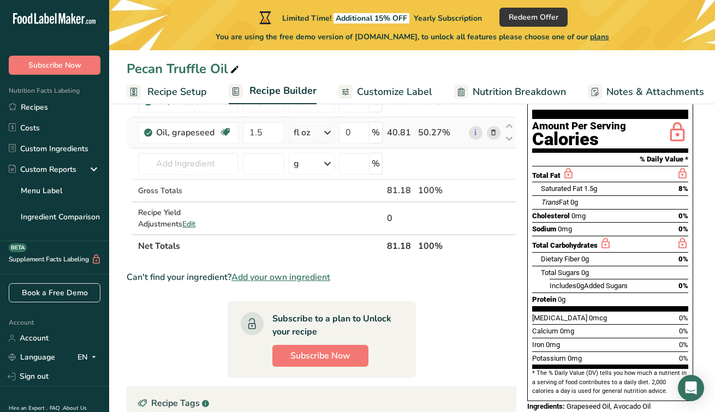
scroll to position [97, 0]
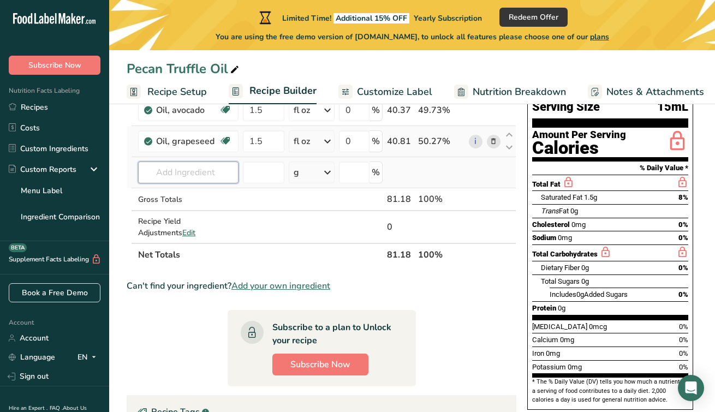
click at [174, 172] on input "text" at bounding box center [188, 173] width 100 height 22
type input "I"
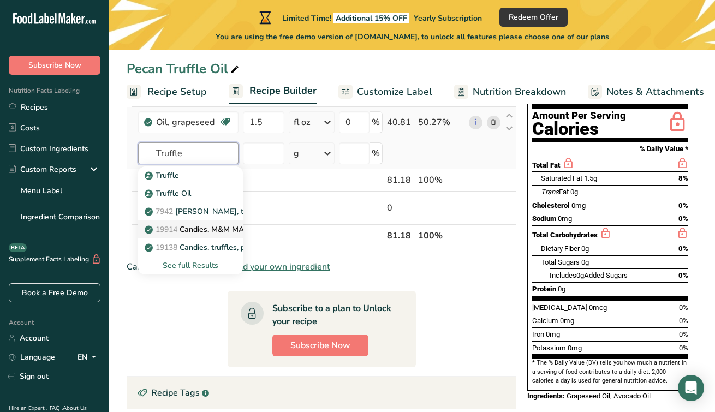
scroll to position [117, 0]
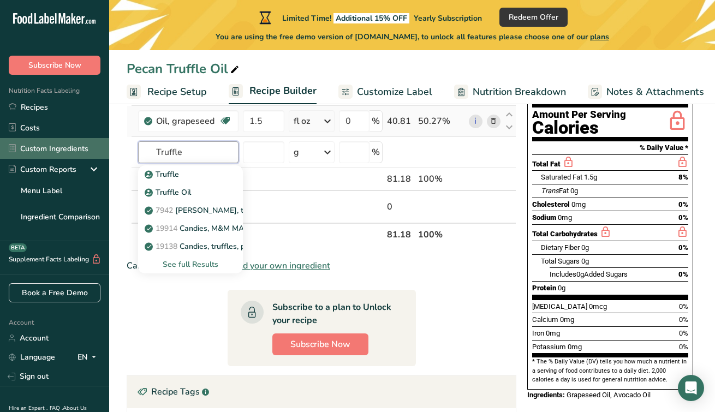
drag, startPoint x: 192, startPoint y: 150, endPoint x: 92, endPoint y: 150, distance: 100.4
click at [92, 150] on div ".a-20{fill:#fff;} Subscribe Now Nutrition Facts Labeling Recipes Costs Custom I…" at bounding box center [357, 273] width 715 height 781
type input "P"
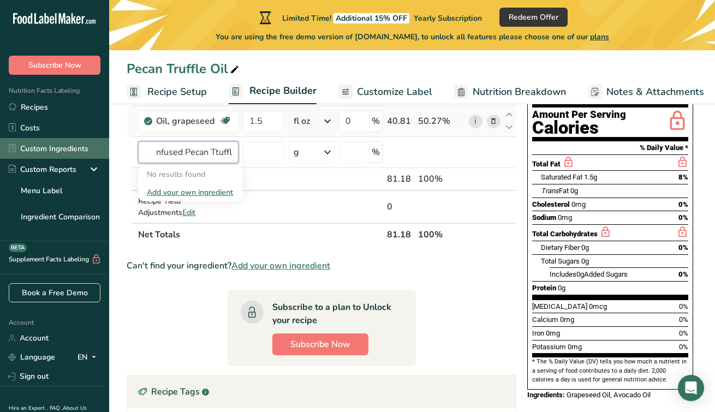
scroll to position [0, 7]
type input "Infused Pecan Ttuffle"
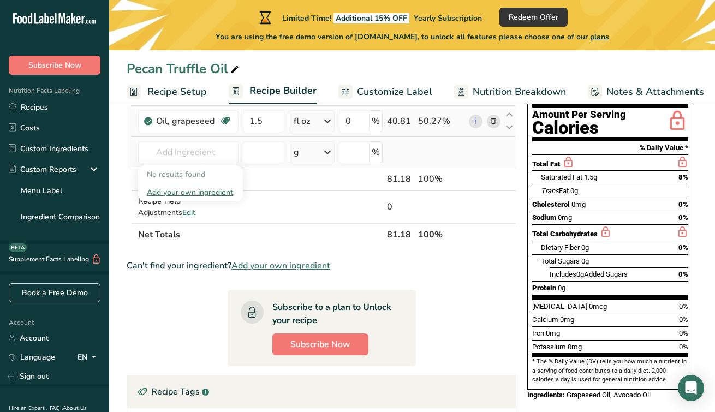
scroll to position [0, 0]
click at [162, 190] on div "Add your own ingredient" at bounding box center [190, 192] width 87 height 11
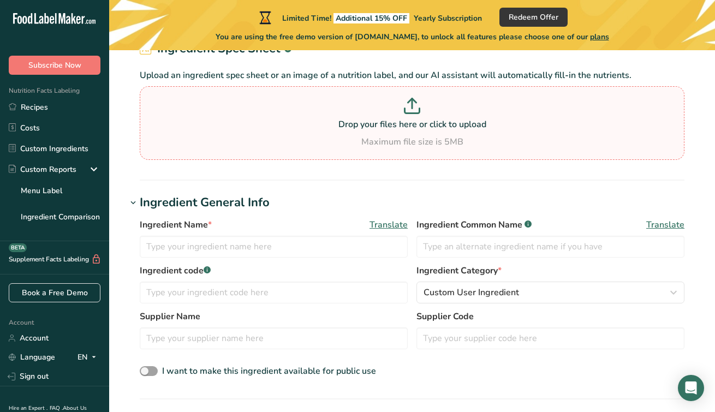
scroll to position [72, 0]
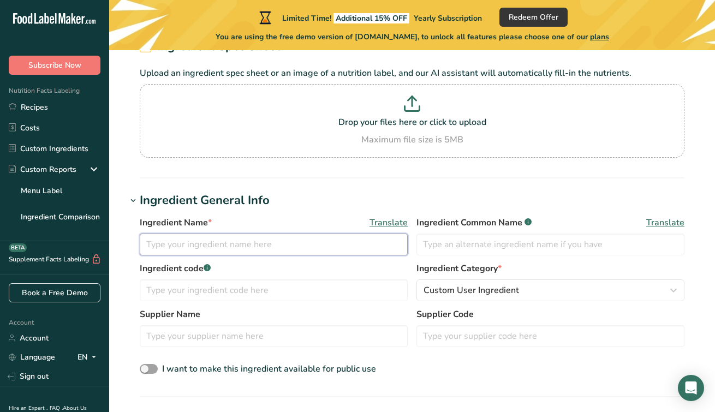
click at [273, 244] on input "text" at bounding box center [274, 245] width 268 height 22
type input "P"
type input "Infused Pecan Truffle"
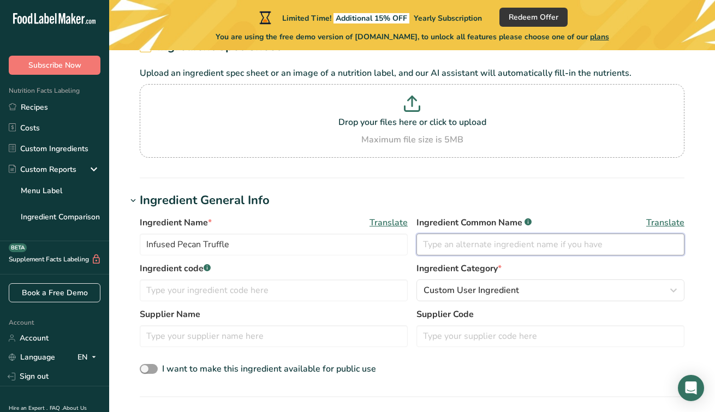
click at [468, 246] on input "text" at bounding box center [550, 245] width 268 height 22
type input "P"
type input "Tuber lyonii"
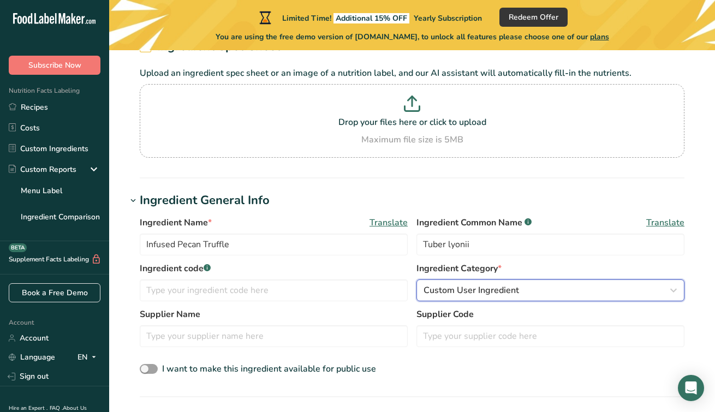
click at [450, 289] on span "Custom User Ingredient" at bounding box center [472, 290] width 96 height 13
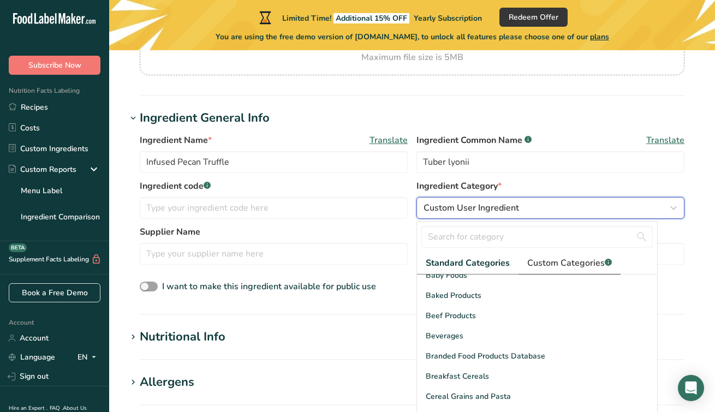
scroll to position [0, 0]
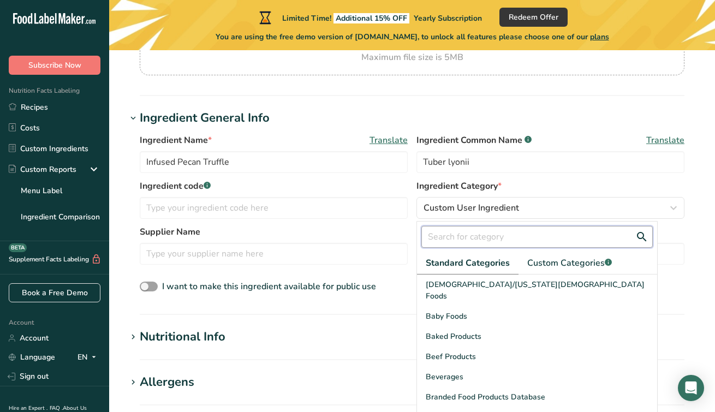
click at [485, 234] on input "text" at bounding box center [536, 237] width 231 height 22
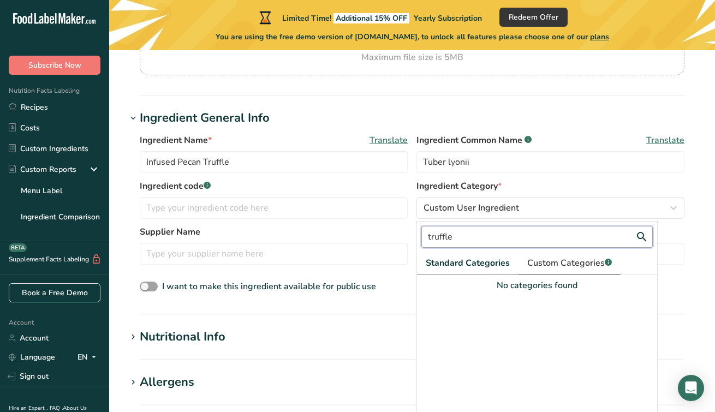
type input "truffle"
click at [554, 260] on span "Custom Categories .a-a{fill:#347362;}.b-a{fill:#fff;}" at bounding box center [569, 263] width 85 height 13
click at [499, 238] on input "truffle" at bounding box center [536, 237] width 231 height 22
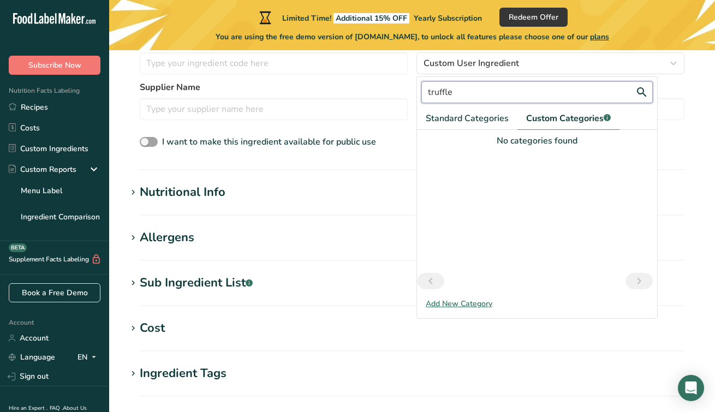
scroll to position [295, 0]
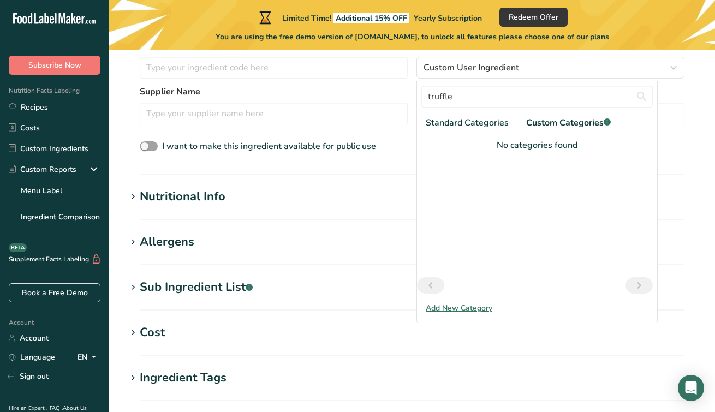
click at [493, 307] on div "Add New Category" at bounding box center [537, 307] width 240 height 11
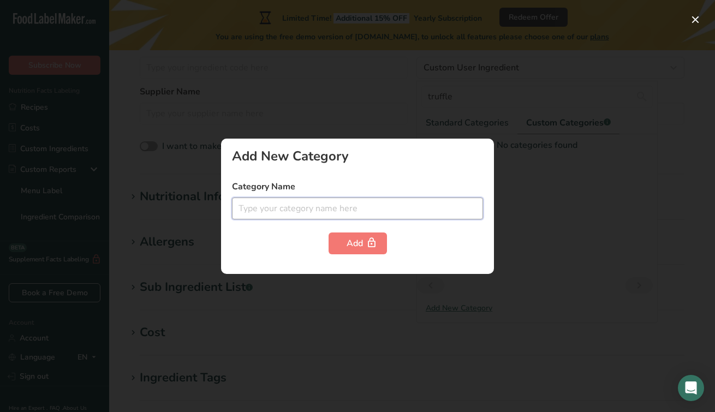
click at [348, 205] on input "text" at bounding box center [357, 209] width 251 height 22
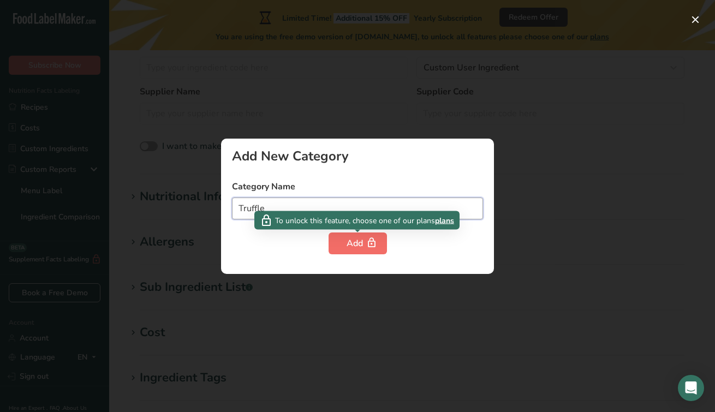
type input "Truffle"
click at [363, 246] on div "Add" at bounding box center [358, 243] width 22 height 13
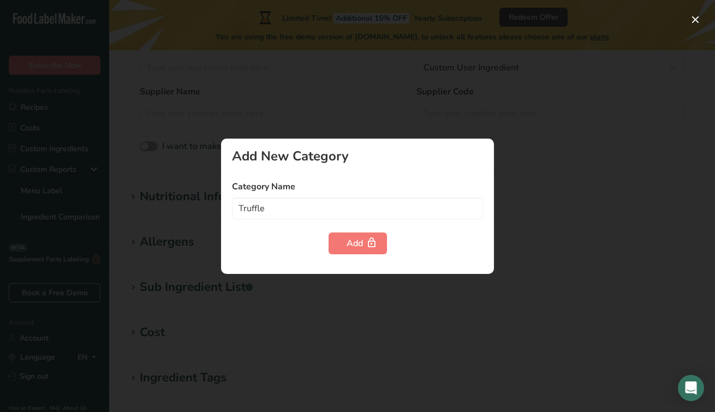
click at [527, 247] on div at bounding box center [357, 206] width 715 height 412
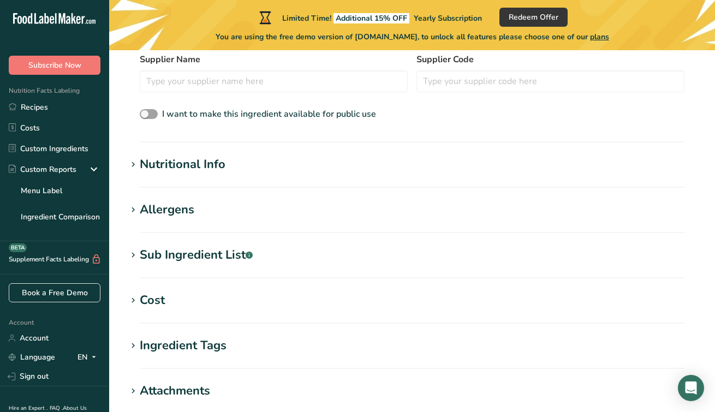
scroll to position [334, 0]
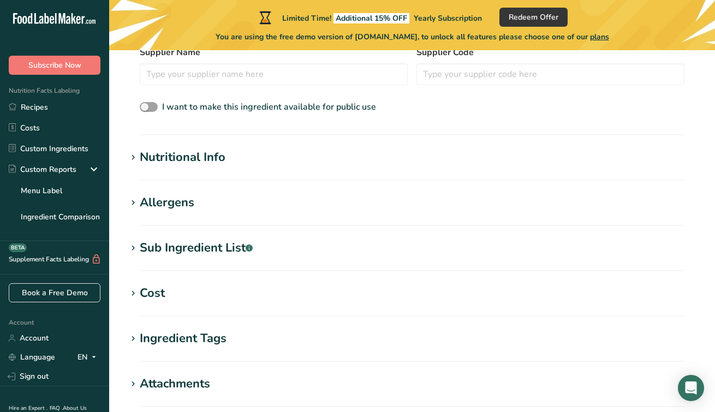
click at [299, 163] on h1 "Nutritional Info" at bounding box center [412, 157] width 571 height 18
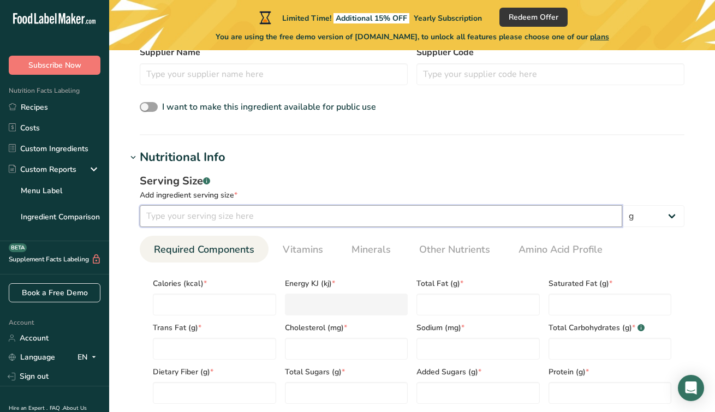
click at [275, 215] on input "number" at bounding box center [381, 216] width 482 height 22
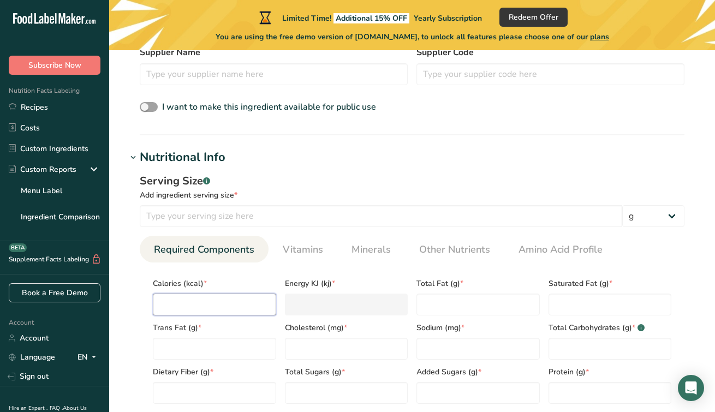
click at [240, 303] on input "number" at bounding box center [214, 305] width 123 height 22
type input "0"
type KJ "0"
type input "0"
click at [455, 304] on Fat "number" at bounding box center [477, 305] width 123 height 22
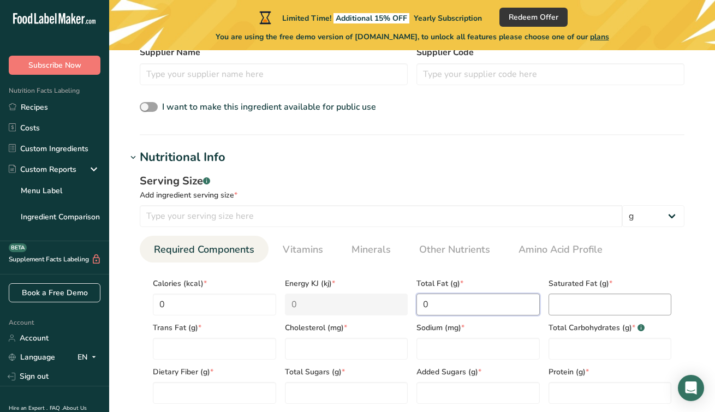
type Fat "0"
click at [571, 300] on Fat "number" at bounding box center [610, 305] width 123 height 22
type Fat "0"
click at [587, 358] on Carbohydrates "number" at bounding box center [610, 349] width 123 height 22
type Carbohydrates "0"
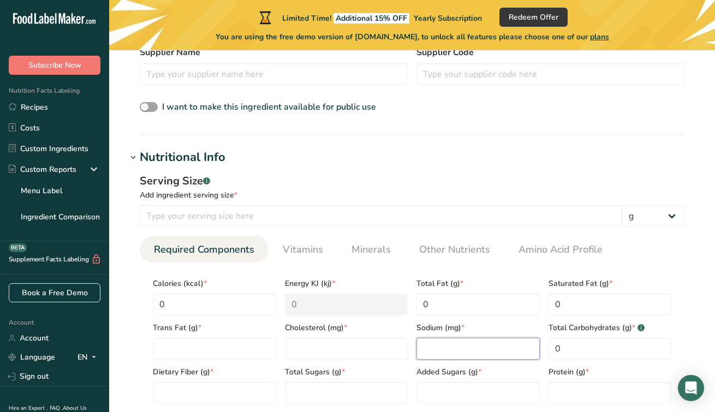
click at [492, 356] on input "number" at bounding box center [477, 349] width 123 height 22
type input "0"
click at [392, 357] on input "number" at bounding box center [346, 349] width 123 height 22
type input "0"
click at [253, 359] on Fat "number" at bounding box center [214, 349] width 123 height 22
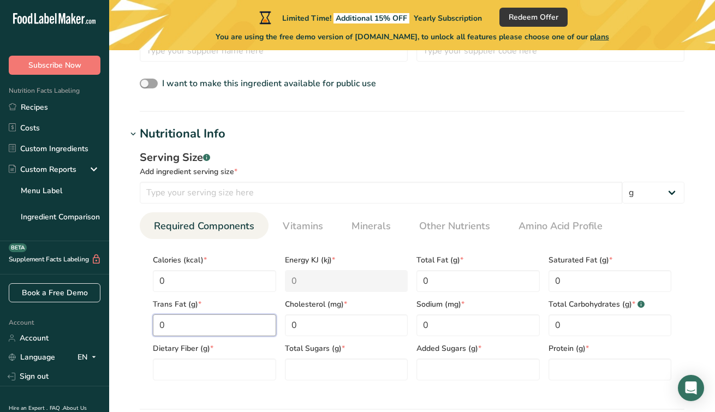
scroll to position [363, 0]
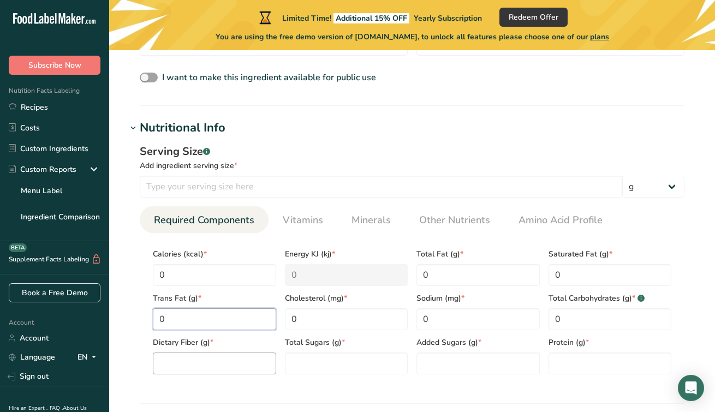
type Fat "0"
click at [252, 372] on Fiber "number" at bounding box center [214, 364] width 123 height 22
type Fiber "0"
click at [351, 366] on Sugars "number" at bounding box center [346, 364] width 123 height 22
type Sugars "0"
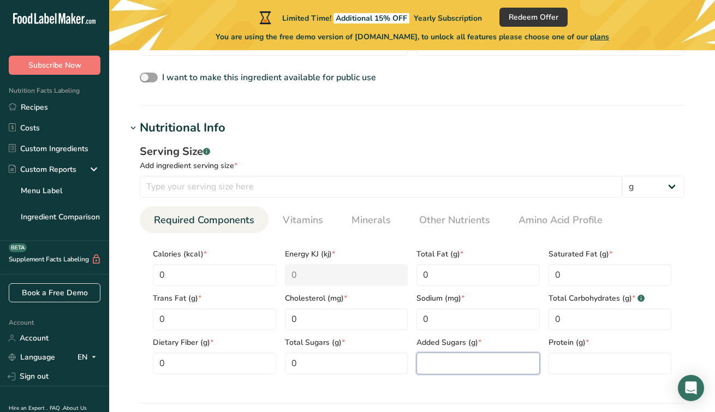
click at [428, 356] on Sugars "number" at bounding box center [477, 364] width 123 height 22
type Sugars "0"
click at [578, 360] on input "number" at bounding box center [610, 364] width 123 height 22
type input "0"
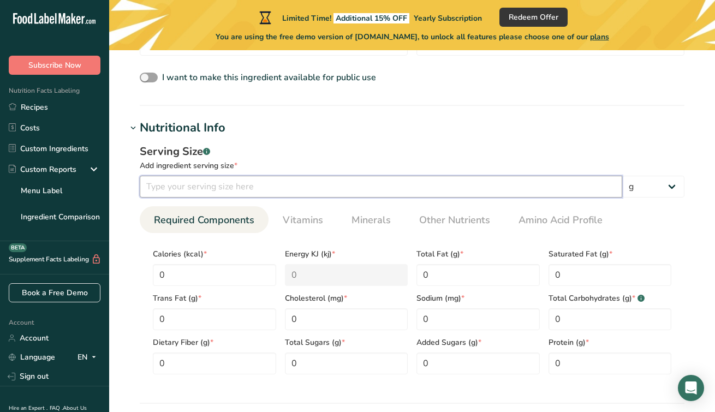
click at [264, 186] on input "number" at bounding box center [381, 187] width 482 height 22
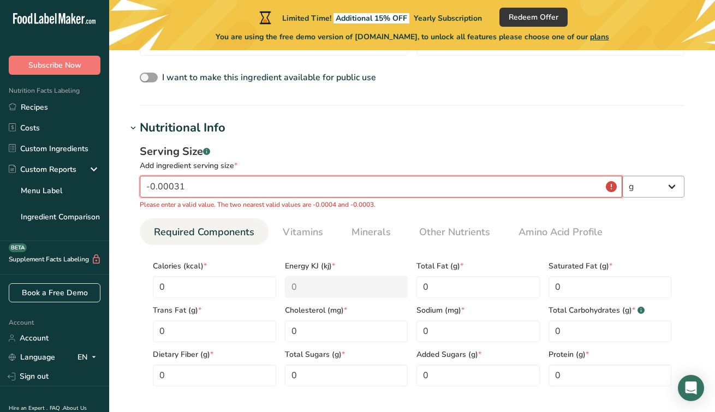
type input "-0.00031"
click at [662, 185] on select "g kg mg mcg lb oz l mL fl oz tbsp tsp cup qt gallon" at bounding box center [653, 187] width 62 height 22
select select "17"
select select "22"
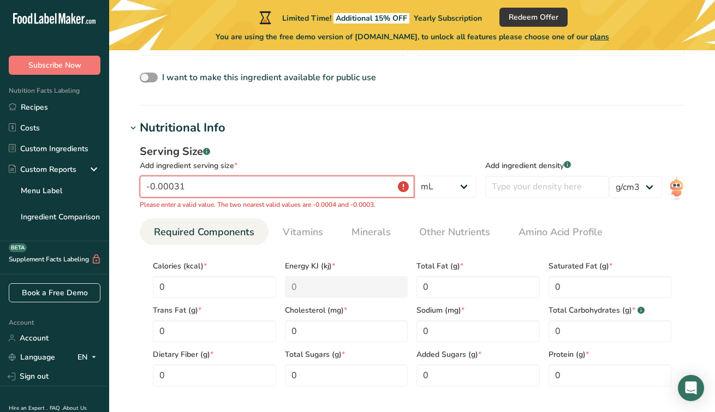
drag, startPoint x: 200, startPoint y: 188, endPoint x: 117, endPoint y: 188, distance: 82.4
click at [117, 188] on section "Add new ingredient Back to recipe Ingredient Spec Sheet .a-a{fill:#347362;}.b-a…" at bounding box center [412, 236] width 606 height 1098
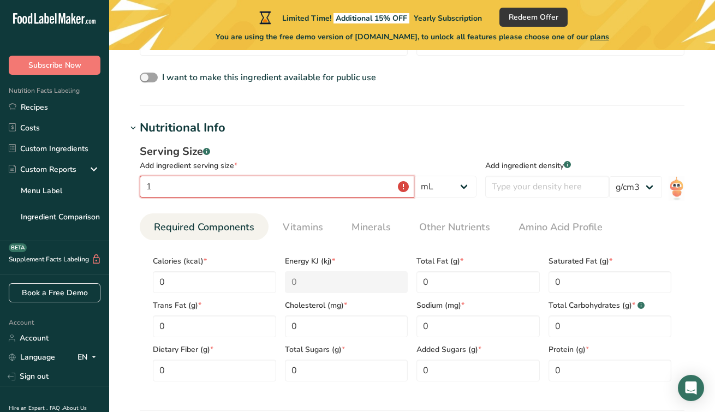
type input "1"
click at [343, 130] on h1 "Nutritional Info" at bounding box center [412, 128] width 571 height 18
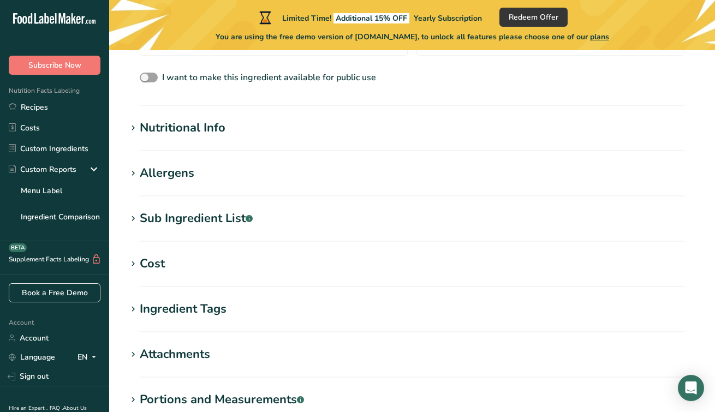
click at [429, 129] on h1 "Nutritional Info" at bounding box center [412, 128] width 571 height 18
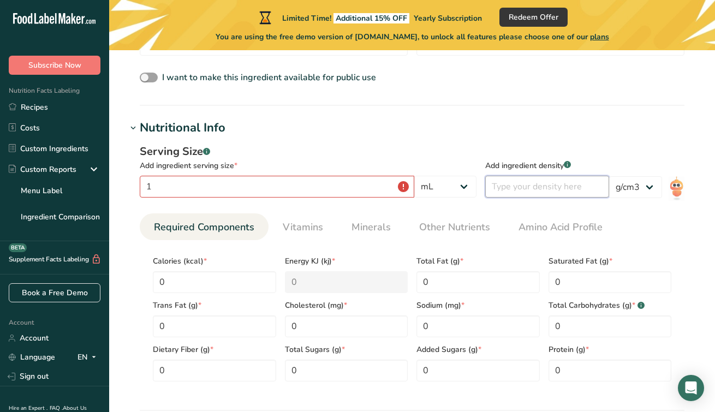
click at [577, 187] on input "number" at bounding box center [547, 187] width 124 height 22
click at [635, 189] on select "lb/ft3 g/cm3" at bounding box center [635, 187] width 53 height 22
click at [564, 185] on input "number" at bounding box center [547, 187] width 124 height 22
type input "1"
type input "0"
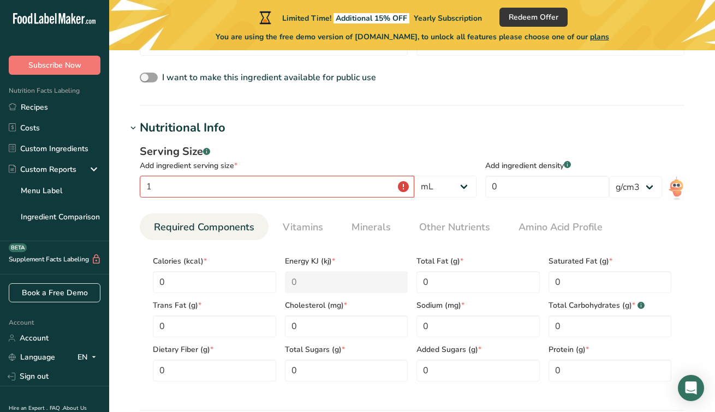
click at [600, 133] on h1 "Nutritional Info" at bounding box center [412, 128] width 571 height 18
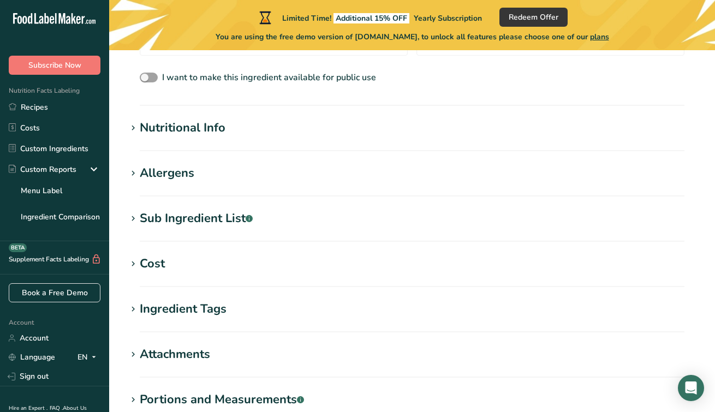
click at [425, 133] on h1 "Nutritional Info" at bounding box center [412, 128] width 571 height 18
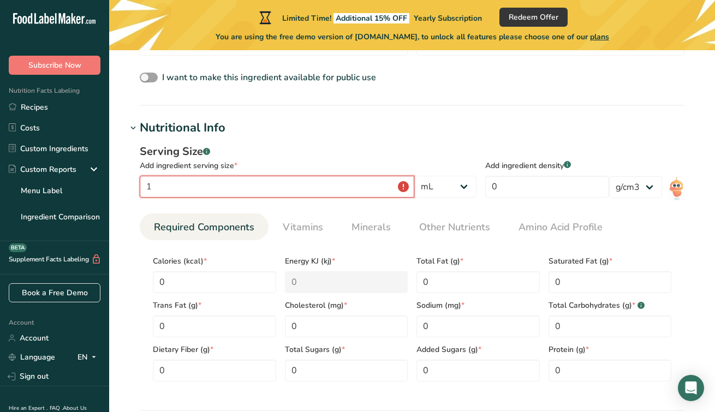
click at [414, 187] on input "1" at bounding box center [277, 187] width 275 height 22
click at [454, 205] on div "Serving Size .a-a{fill:#347362;}.b-a{fill:#fff;} Add ingredient serving size * …" at bounding box center [412, 267] width 571 height 260
click at [375, 192] on input "1" at bounding box center [277, 187] width 275 height 22
type input "15"
click at [377, 132] on h1 "Nutritional Info" at bounding box center [412, 128] width 571 height 18
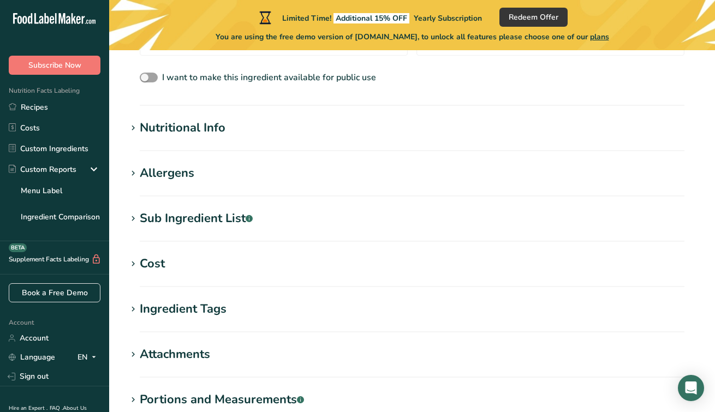
click at [343, 124] on h1 "Nutritional Info" at bounding box center [412, 128] width 571 height 18
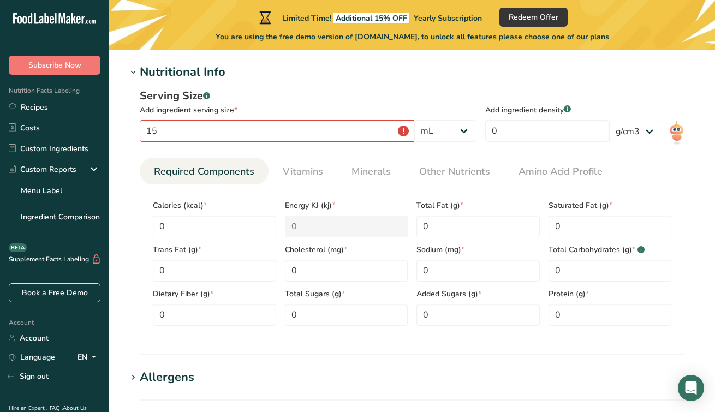
scroll to position [432, 0]
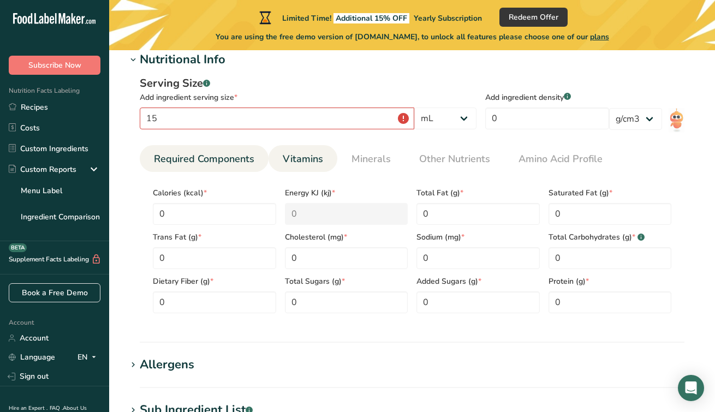
click at [313, 161] on span "Vitamins" at bounding box center [303, 159] width 40 height 15
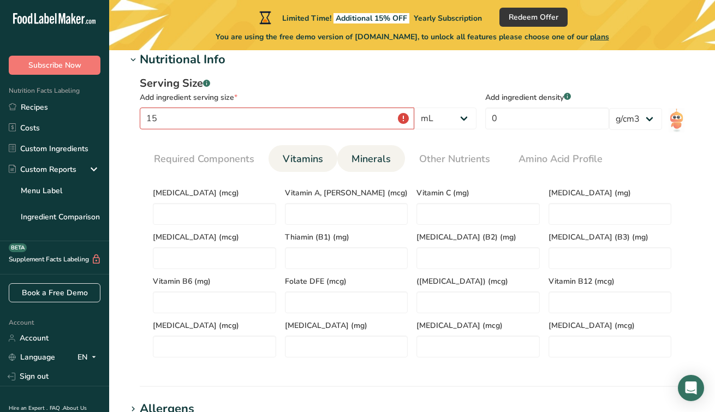
click at [375, 162] on span "Minerals" at bounding box center [370, 159] width 39 height 15
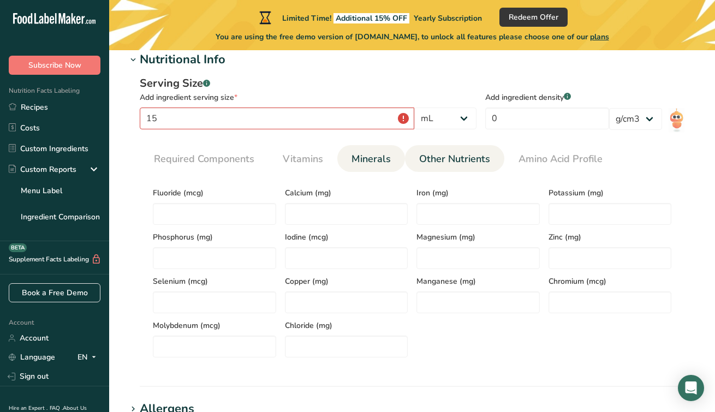
click at [429, 160] on span "Other Nutrients" at bounding box center [454, 159] width 71 height 15
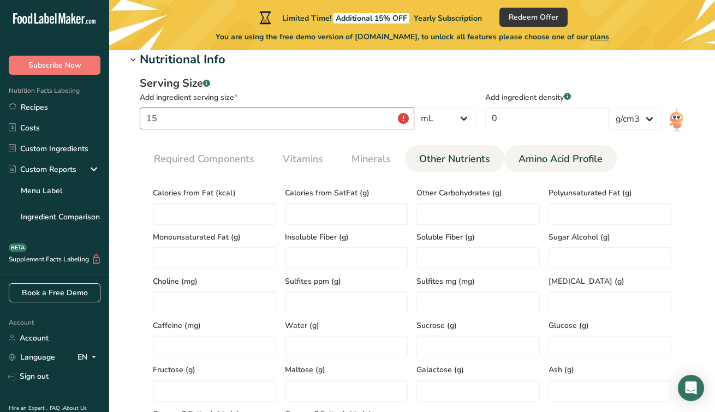
click at [527, 156] on span "Amino Acid Profile" at bounding box center [560, 159] width 84 height 15
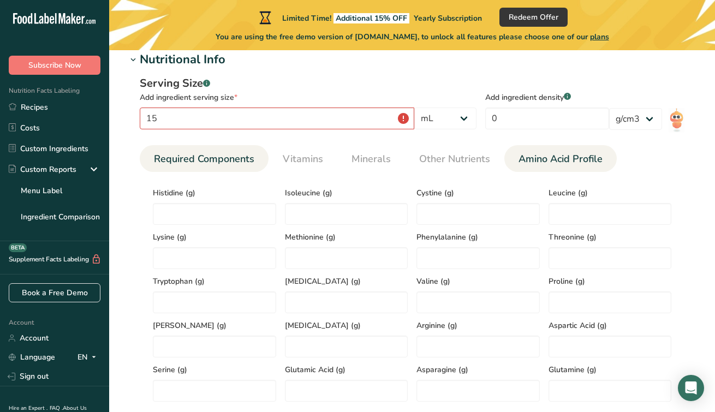
click at [223, 154] on span "Required Components" at bounding box center [204, 159] width 100 height 15
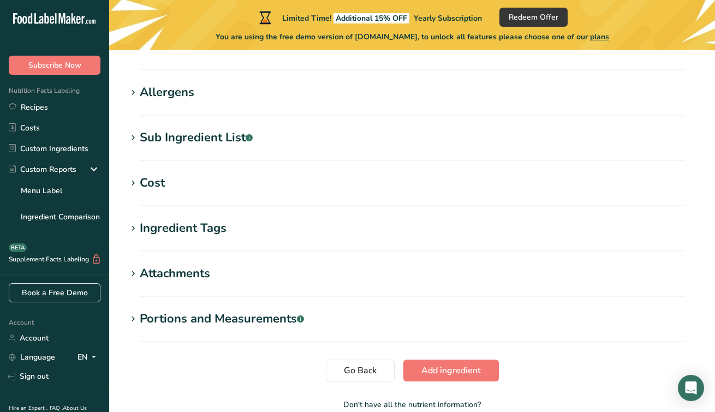
scroll to position [766, 0]
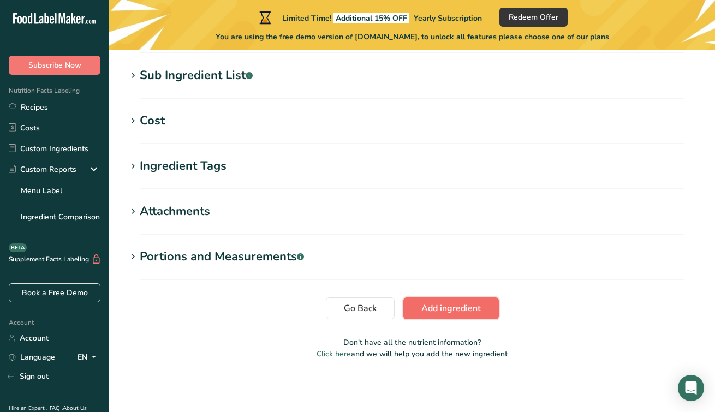
click at [439, 301] on button "Add ingredient" at bounding box center [451, 308] width 96 height 22
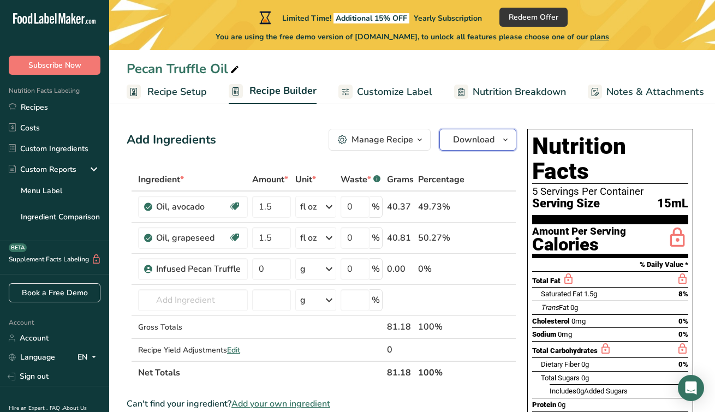
click at [472, 142] on span "Download" at bounding box center [473, 139] width 41 height 13
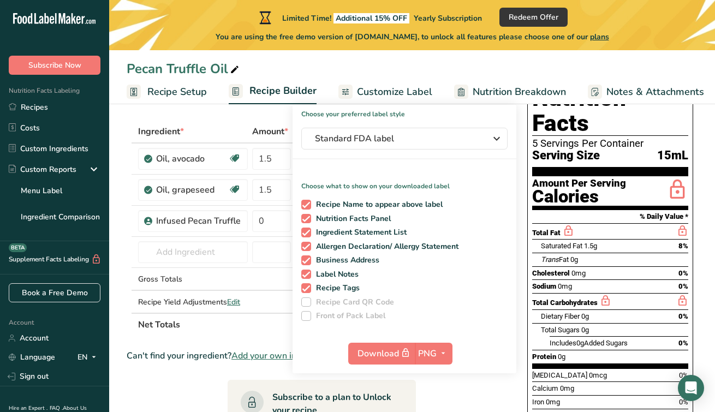
scroll to position [52, 0]
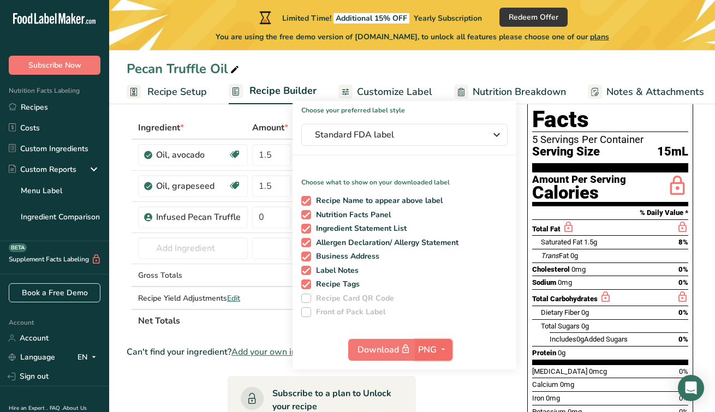
click at [432, 351] on span "PNG" at bounding box center [427, 349] width 19 height 13
click at [438, 366] on link "PNG" at bounding box center [435, 372] width 35 height 18
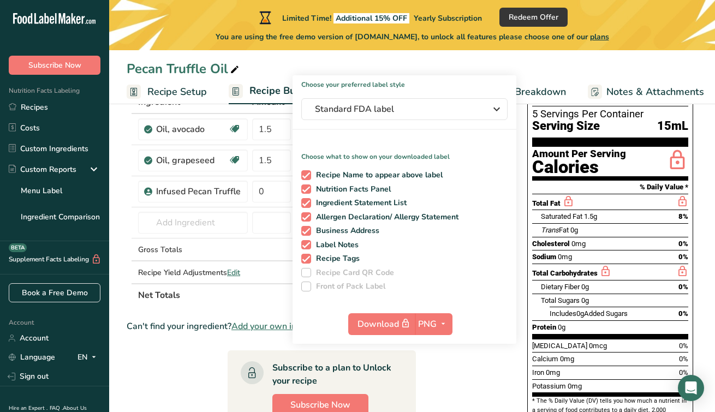
scroll to position [80, 0]
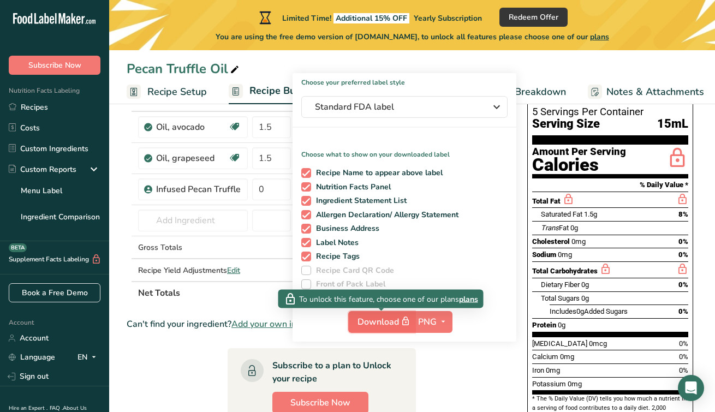
click at [404, 317] on icon "button" at bounding box center [406, 321] width 10 height 15
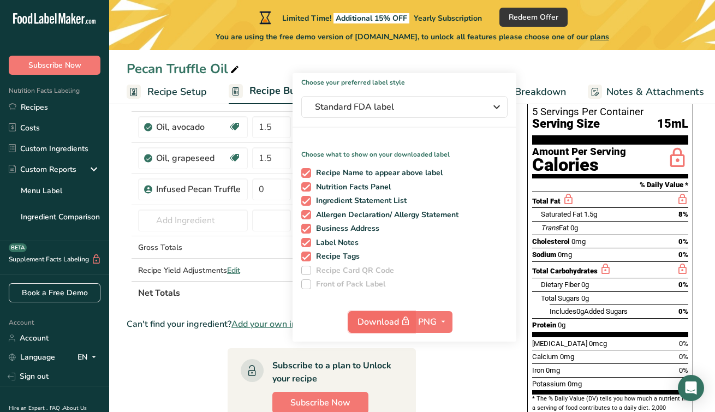
click at [404, 317] on icon "button" at bounding box center [406, 321] width 10 height 15
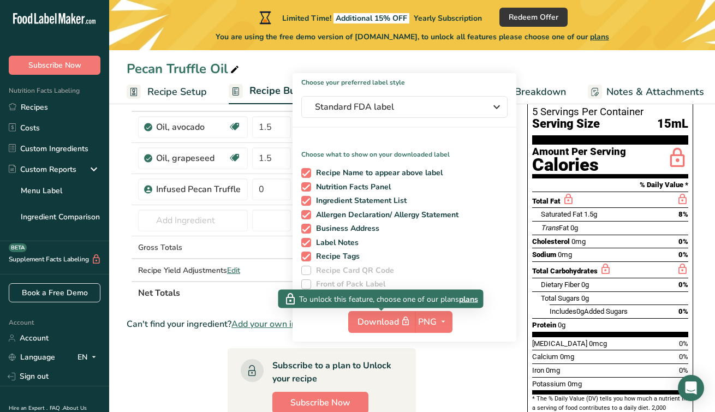
click at [467, 299] on span "plans" at bounding box center [468, 298] width 19 height 11
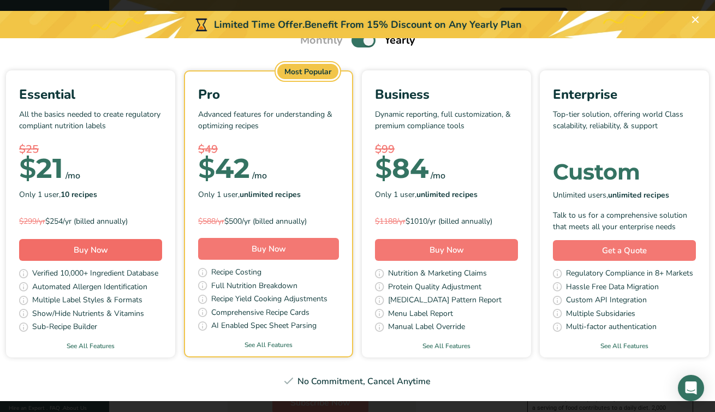
scroll to position [0, 0]
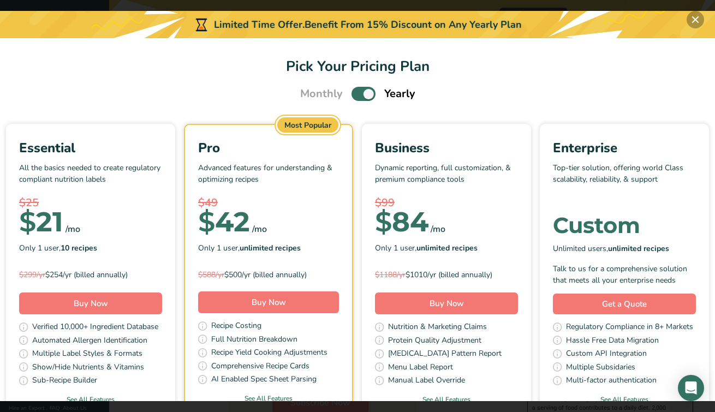
click at [698, 20] on button "Pick Your Pricing Plan Modal" at bounding box center [695, 19] width 17 height 17
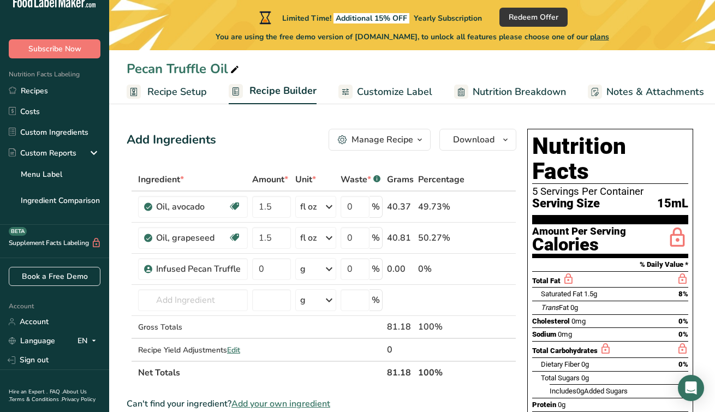
scroll to position [46, 0]
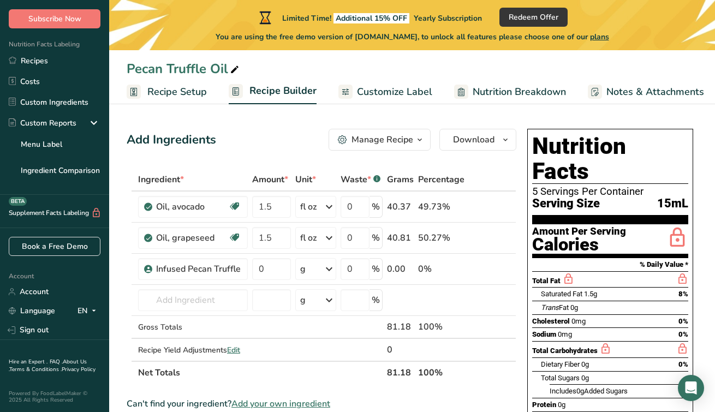
click at [364, 90] on span "Customize Label" at bounding box center [394, 92] width 75 height 15
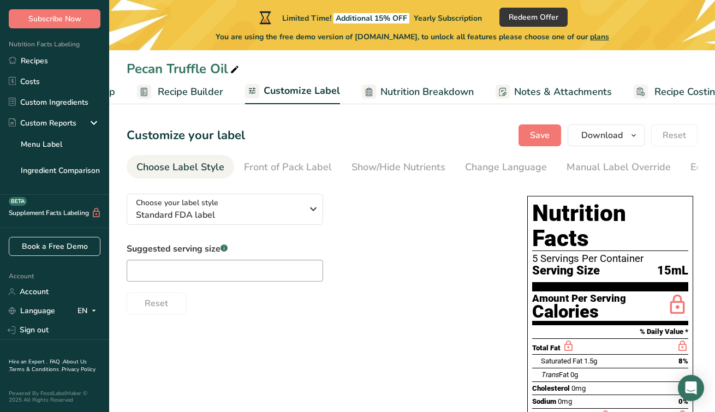
scroll to position [0, 115]
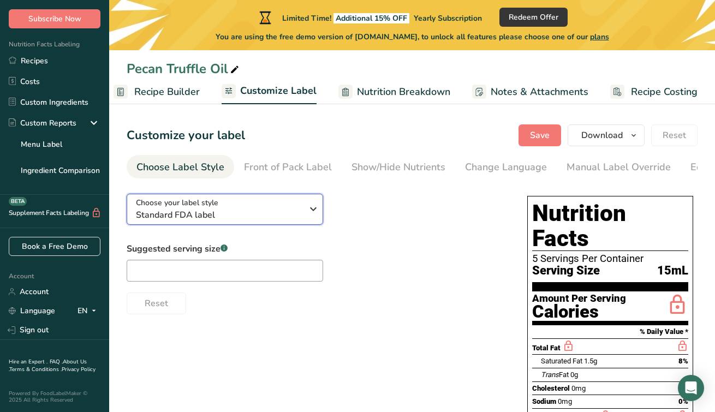
click at [285, 210] on div "Choose your label style Standard FDA label" at bounding box center [219, 209] width 166 height 25
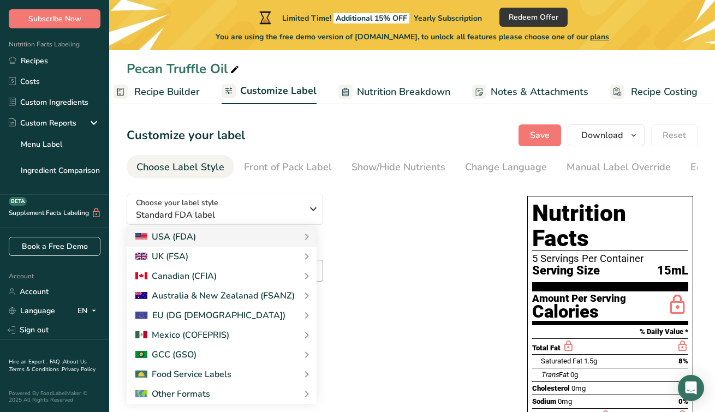
click at [437, 206] on div "Choose your label style Standard FDA label USA (FDA) Standard FDA label Tabular…" at bounding box center [316, 249] width 379 height 129
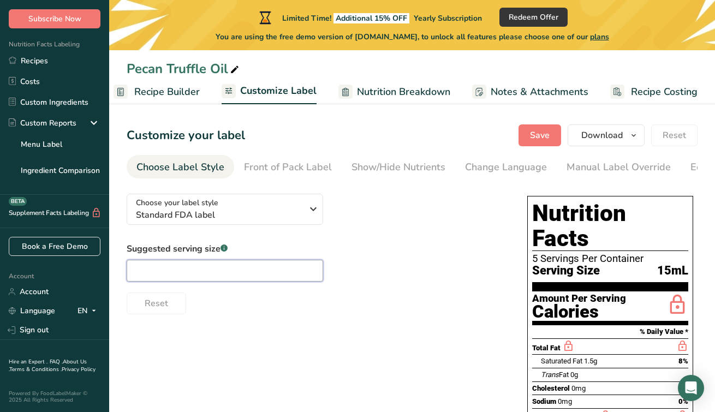
click at [301, 266] on input "text" at bounding box center [225, 271] width 196 height 22
click at [292, 269] on input "text" at bounding box center [225, 271] width 196 height 22
type input "1 Tbsp"
click at [300, 344] on div "Choose your label style Standard FDA label USA (FDA) Standard FDA label Tabular…" at bounding box center [412, 390] width 571 height 410
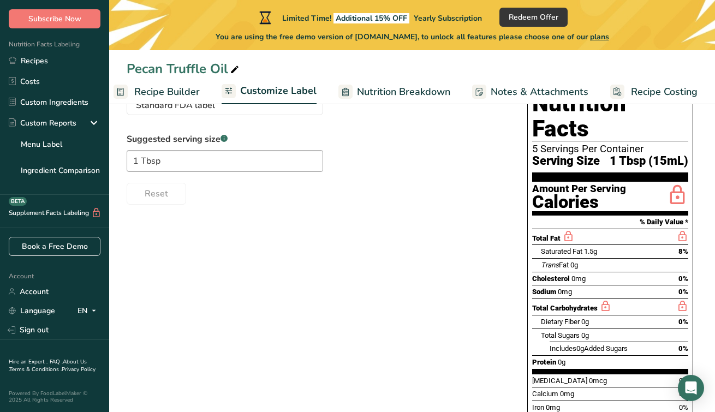
scroll to position [65, 0]
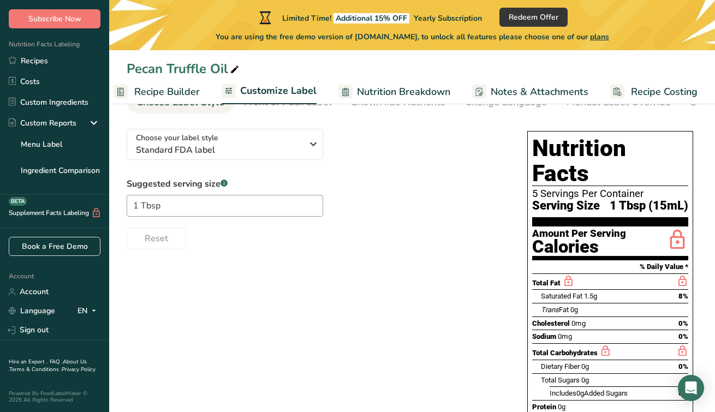
click at [379, 90] on span "Nutrition Breakdown" at bounding box center [403, 92] width 93 height 15
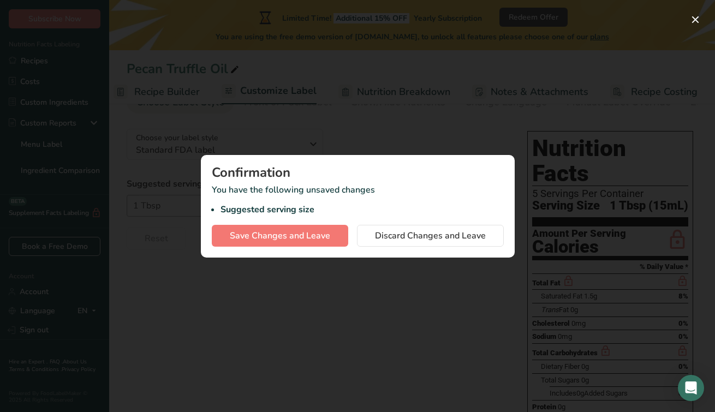
click at [311, 224] on div "Confirmation You have the following unsaved changes Suggested serving size Save…" at bounding box center [358, 206] width 314 height 103
click at [306, 242] on button "Save Changes and Leave" at bounding box center [280, 236] width 136 height 22
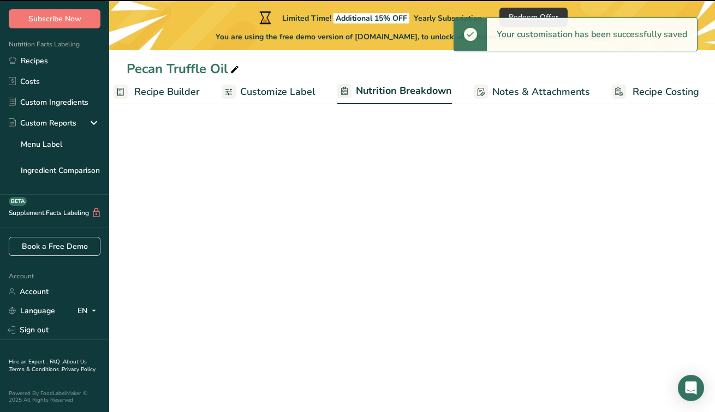
select select "Calories"
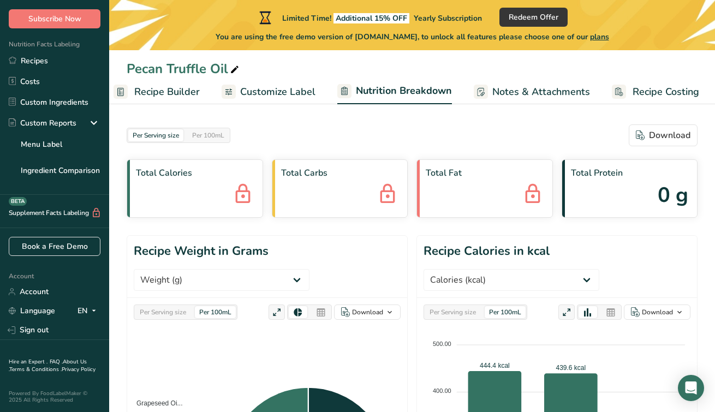
click at [186, 87] on span "Recipe Builder" at bounding box center [166, 92] width 65 height 15
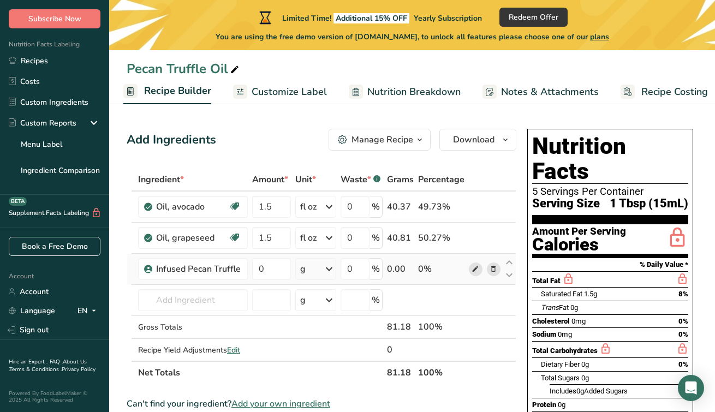
click at [473, 271] on icon at bounding box center [476, 269] width 8 height 11
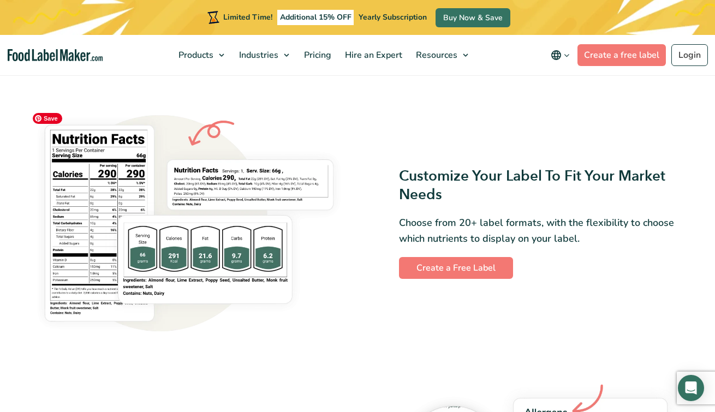
scroll to position [823, 0]
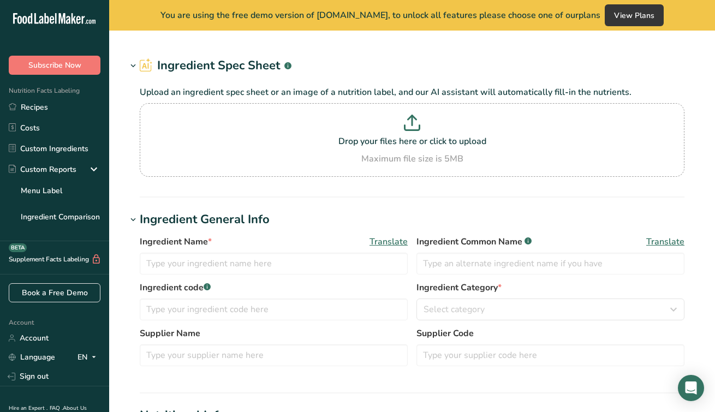
type input "Infused Pecan Truffle"
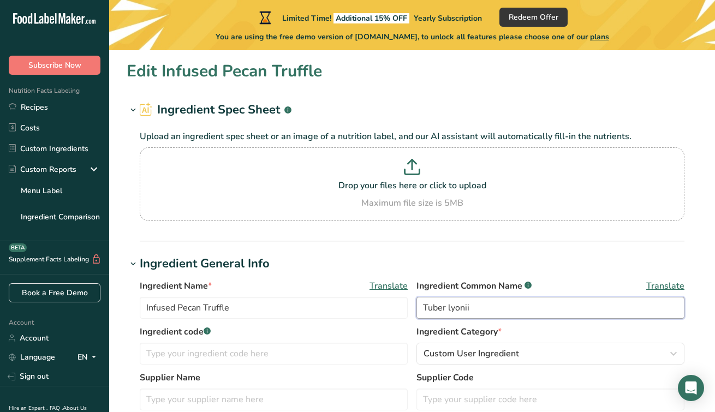
click at [440, 307] on input "Tuber lyonii" at bounding box center [550, 308] width 268 height 22
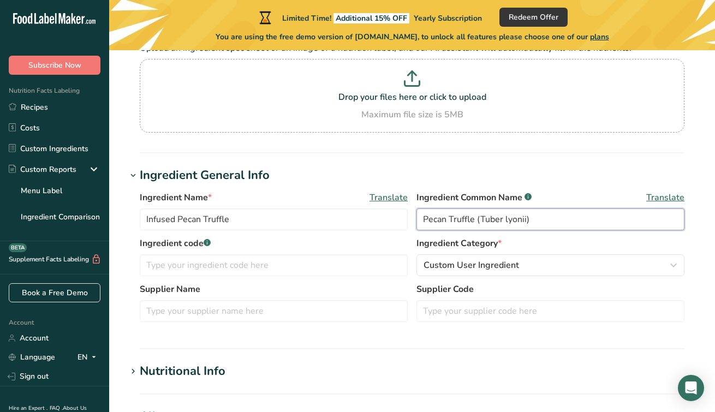
scroll to position [194, 0]
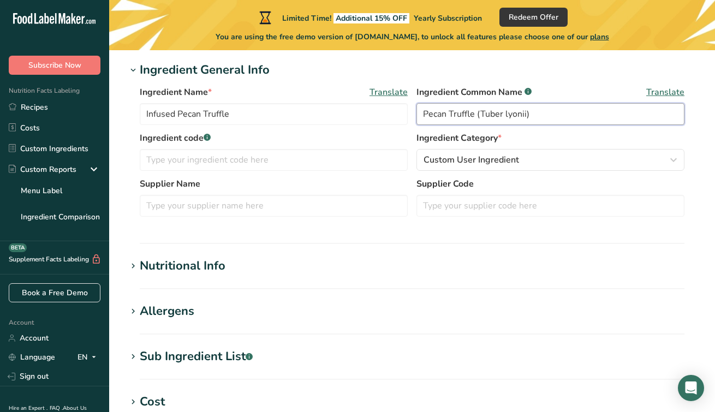
type input "Pecan Truffle (Tuber lyonii)"
click at [476, 264] on h1 "Nutritional Info" at bounding box center [412, 266] width 571 height 18
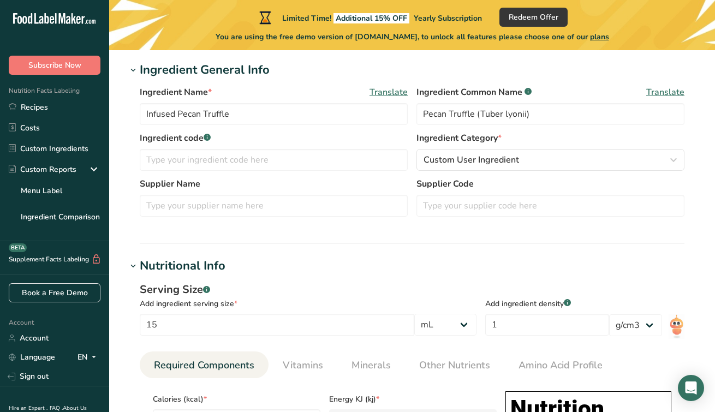
click at [597, 284] on div "Add ingredient density .a-a{fill:#347362;}.b-a{fill:#fff;} 1" at bounding box center [547, 309] width 124 height 55
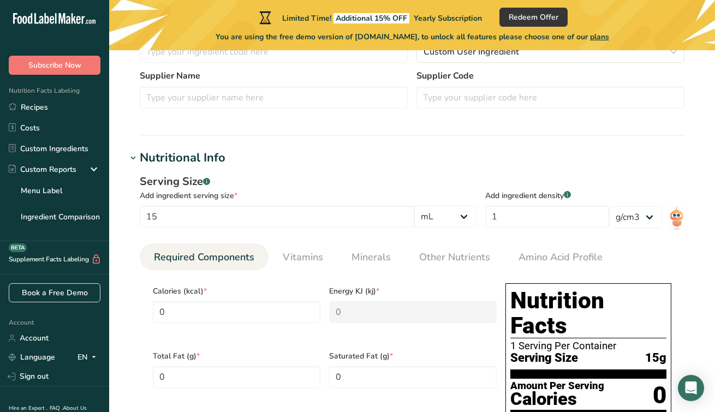
scroll to position [303, 0]
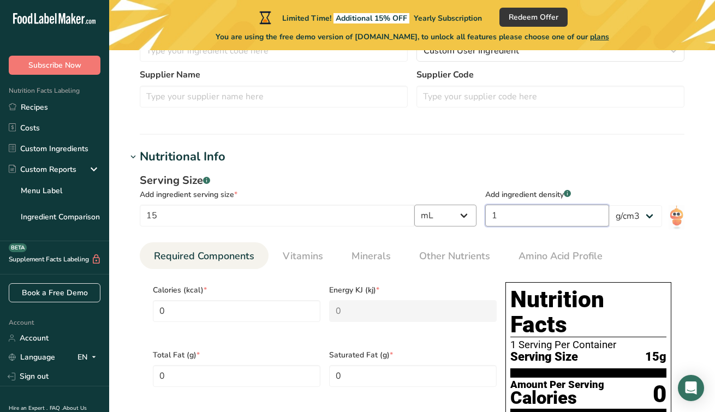
drag, startPoint x: 577, startPoint y: 219, endPoint x: 487, endPoint y: 219, distance: 89.5
click at [487, 219] on section "Serving Size .a-a{fill:#347362;}.b-a{fill:#fff;} Add ingredient serving size * …" at bounding box center [412, 202] width 545 height 61
type input "0"
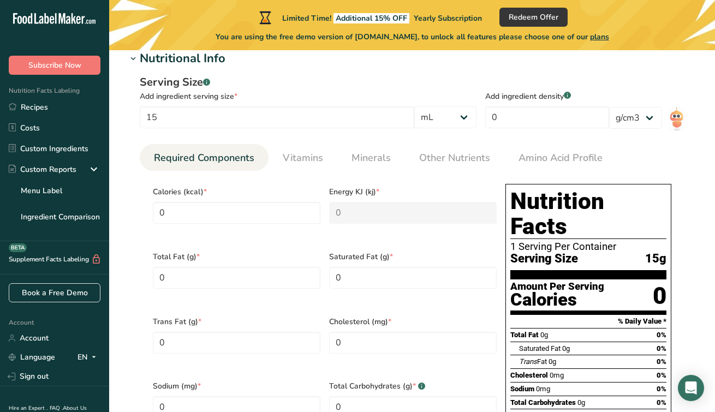
scroll to position [966, 0]
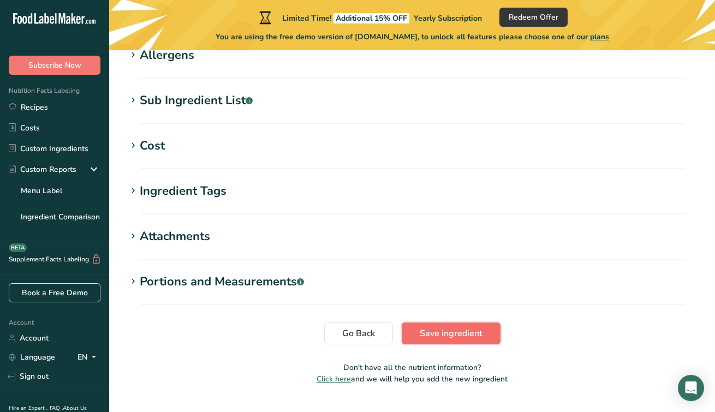
click at [460, 327] on span "Save ingredient" at bounding box center [451, 333] width 63 height 13
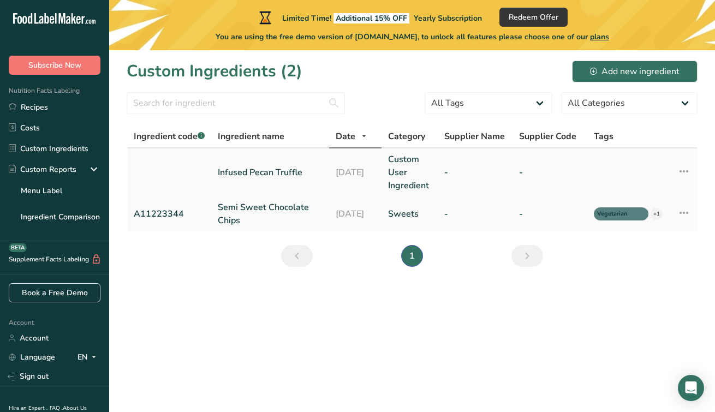
click at [300, 179] on link "Infused Pecan Truffle" at bounding box center [270, 172] width 105 height 13
click at [55, 108] on link "Recipes" at bounding box center [54, 107] width 109 height 21
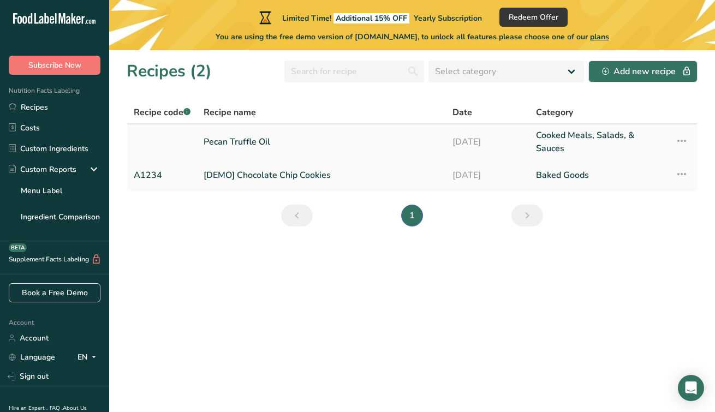
click at [590, 142] on link "Cooked Meals, Salads, & Sauces" at bounding box center [599, 142] width 126 height 26
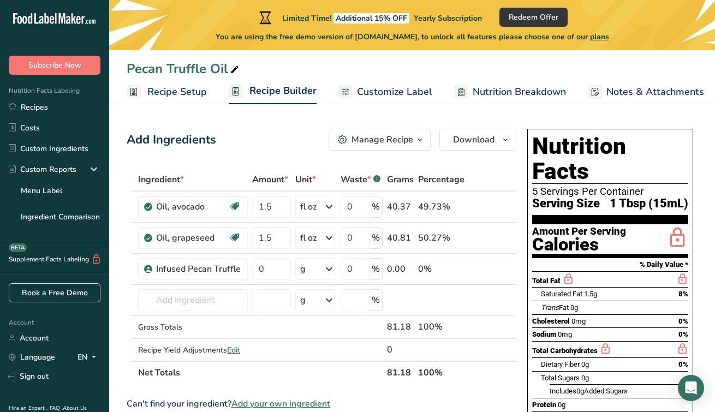
click at [410, 143] on div "Manage Recipe" at bounding box center [382, 139] width 62 height 13
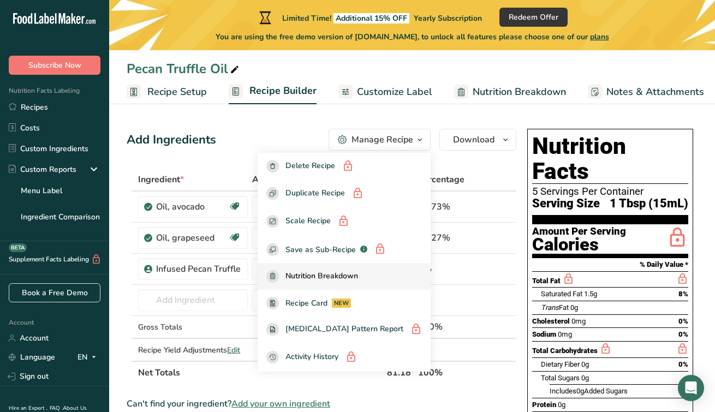
click at [358, 276] on span "Nutrition Breakdown" at bounding box center [321, 276] width 73 height 13
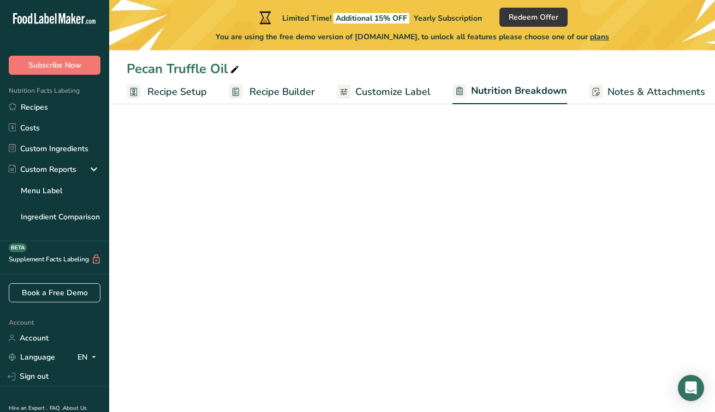
select select "Calories"
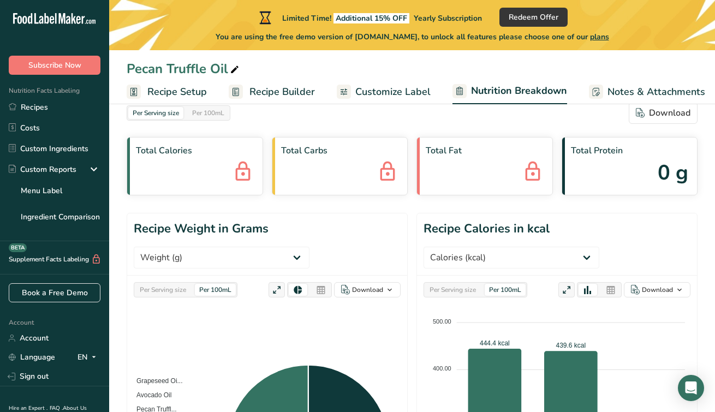
scroll to position [22, 0]
click at [508, 259] on select "Weight (g) Calories (kcal) Energy KJ (kj) Total Fat (g) Saturated Fat (g) Trans…" at bounding box center [512, 258] width 176 height 22
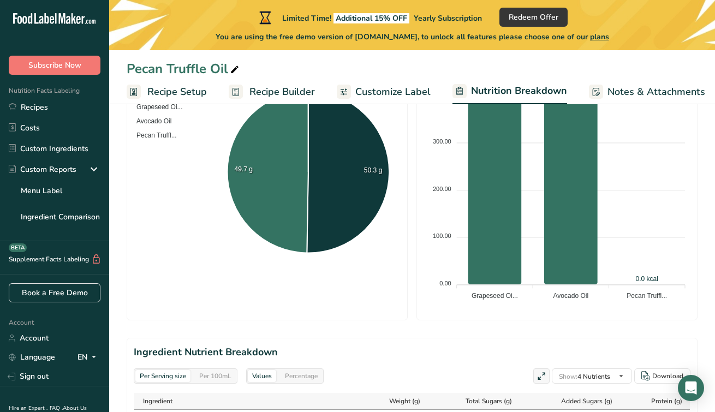
scroll to position [0, 0]
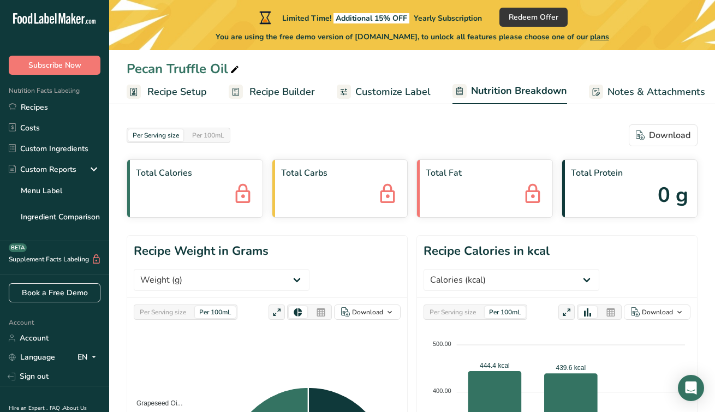
click at [609, 87] on span "Notes & Attachments" at bounding box center [656, 92] width 98 height 15
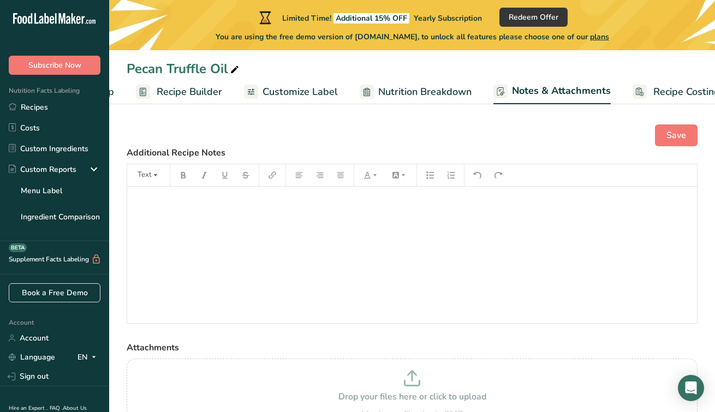
scroll to position [0, 116]
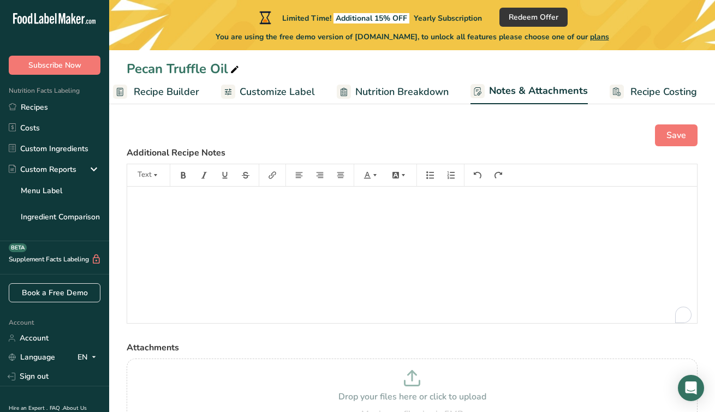
click at [178, 89] on span "Recipe Builder" at bounding box center [166, 92] width 65 height 15
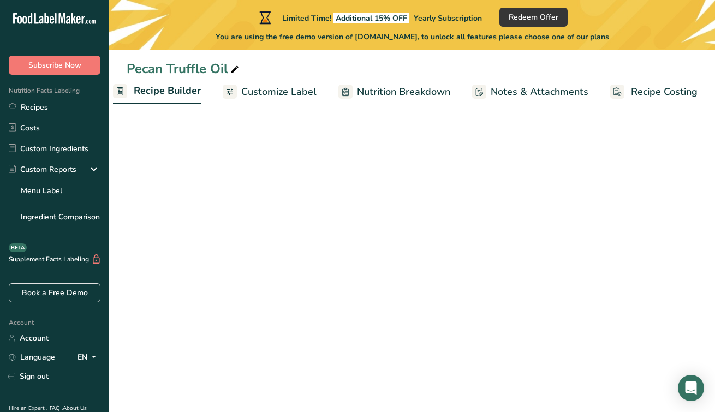
scroll to position [0, 105]
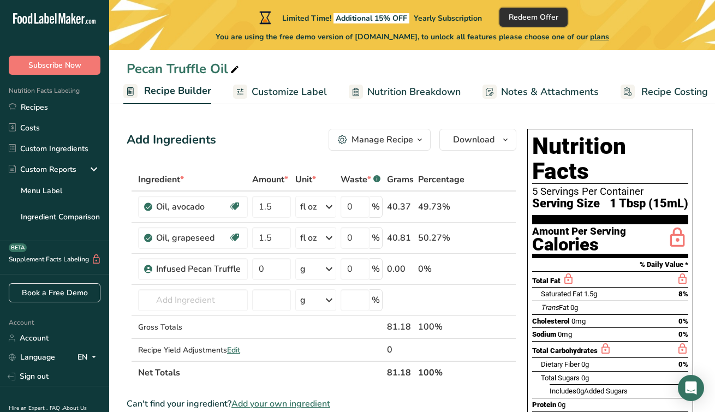
click at [528, 19] on span "Redeem Offer" at bounding box center [534, 16] width 50 height 11
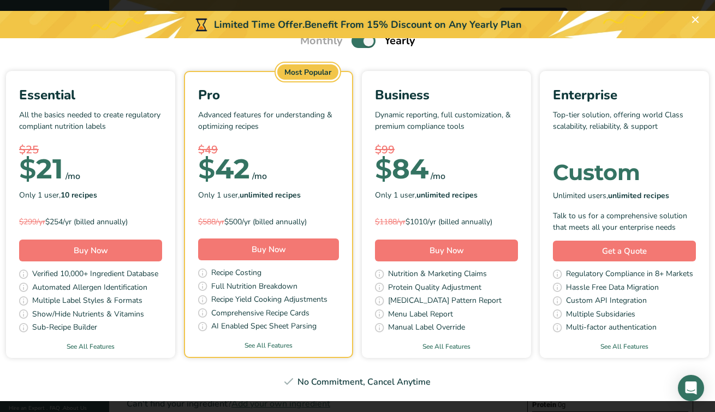
scroll to position [53, 0]
